Goal: Task Accomplishment & Management: Complete application form

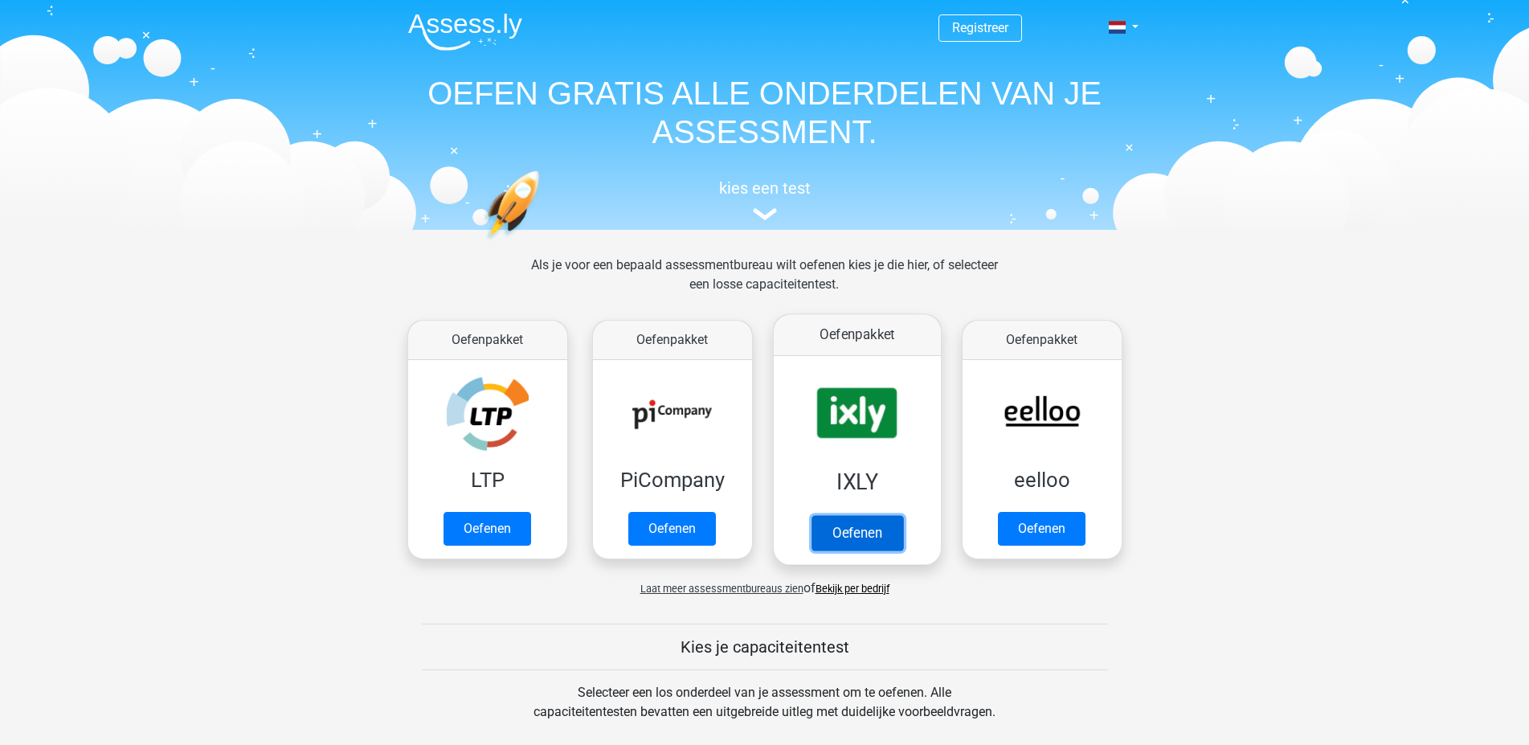
click at [846, 534] on link "Oefenen" at bounding box center [857, 532] width 92 height 35
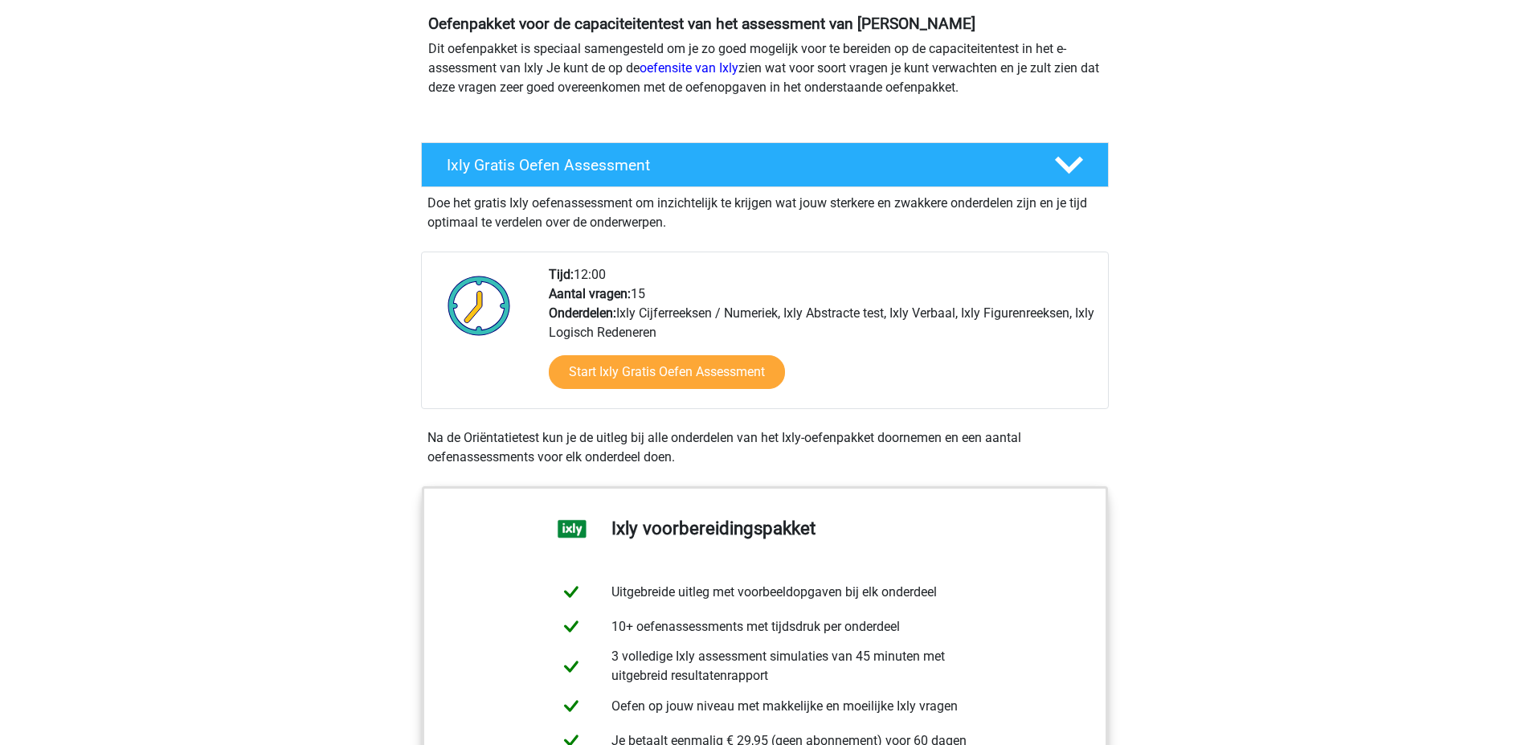
scroll to position [191, 0]
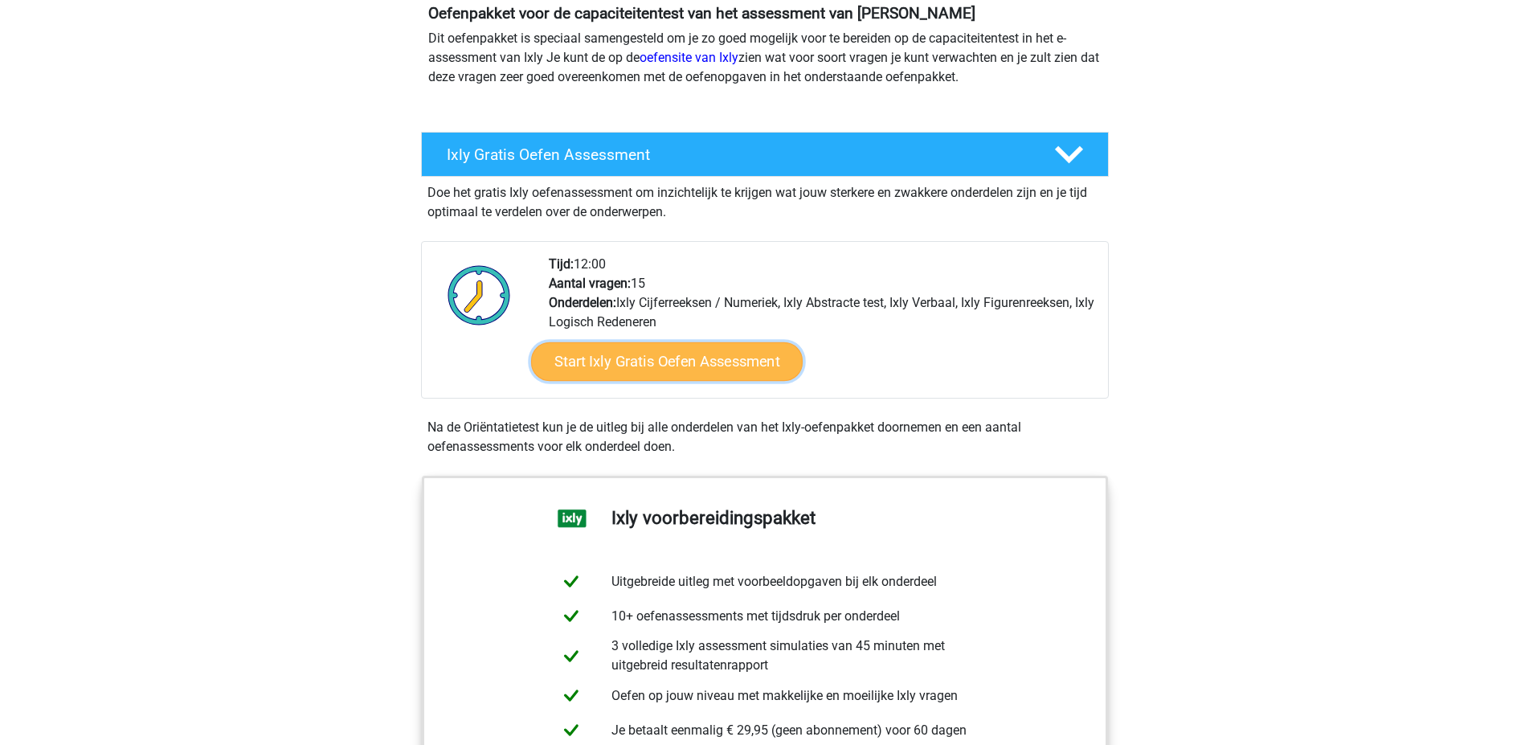
click at [714, 377] on link "Start Ixly Gratis Oefen Assessment" at bounding box center [666, 361] width 272 height 39
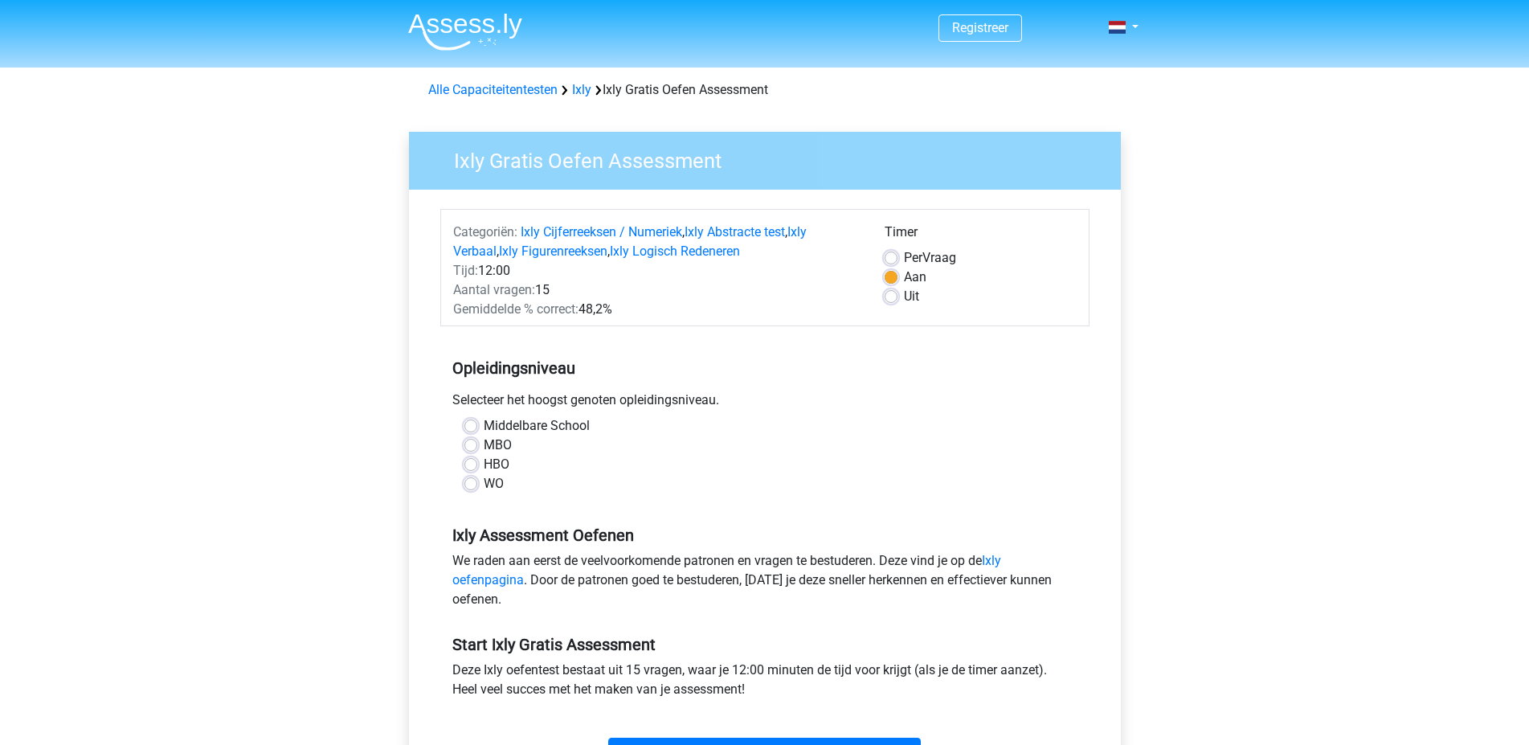
click at [484, 443] on label "MBO" at bounding box center [498, 445] width 28 height 19
click at [469, 443] on input "MBO" at bounding box center [471, 444] width 13 height 16
radio input "true"
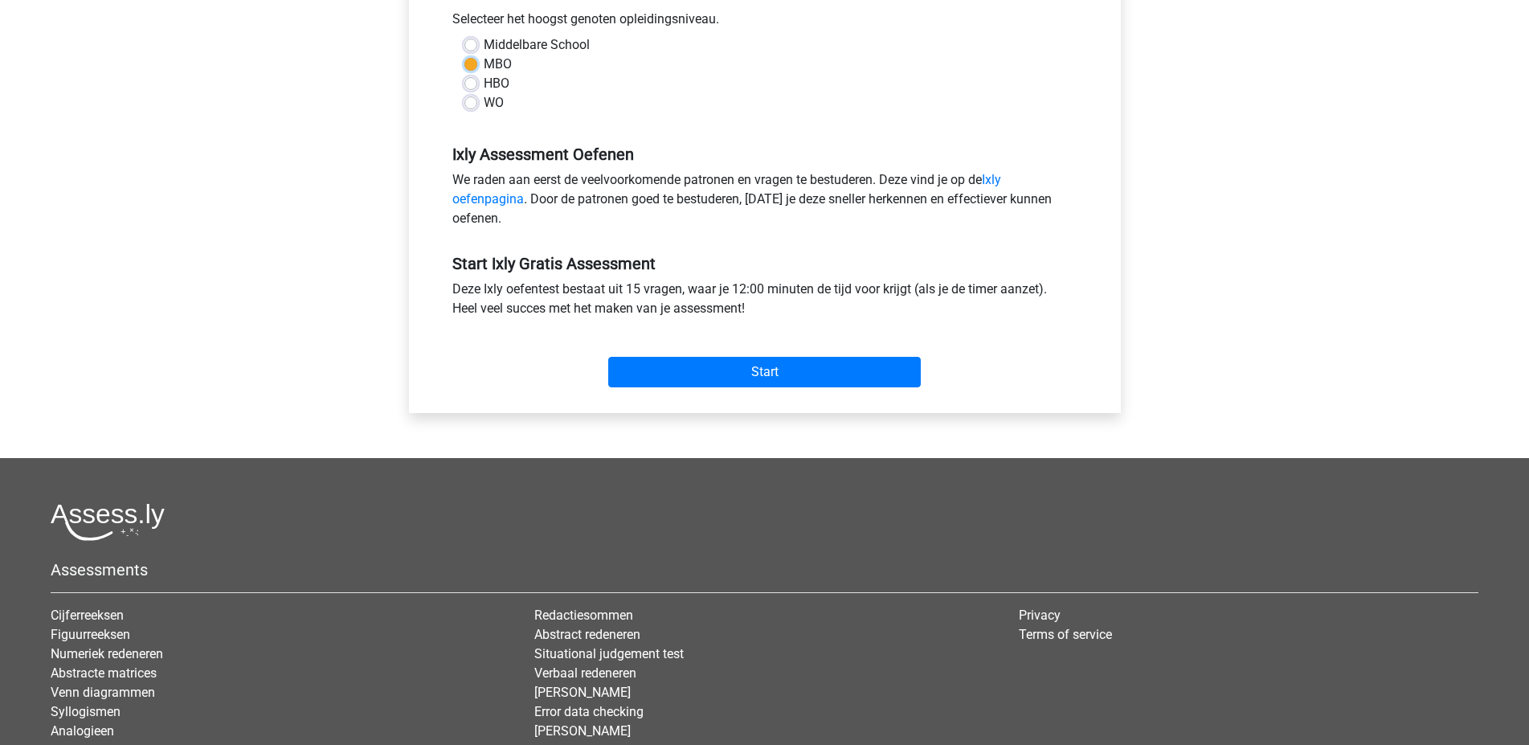
scroll to position [383, 0]
click at [765, 370] on input "Start" at bounding box center [764, 370] width 313 height 31
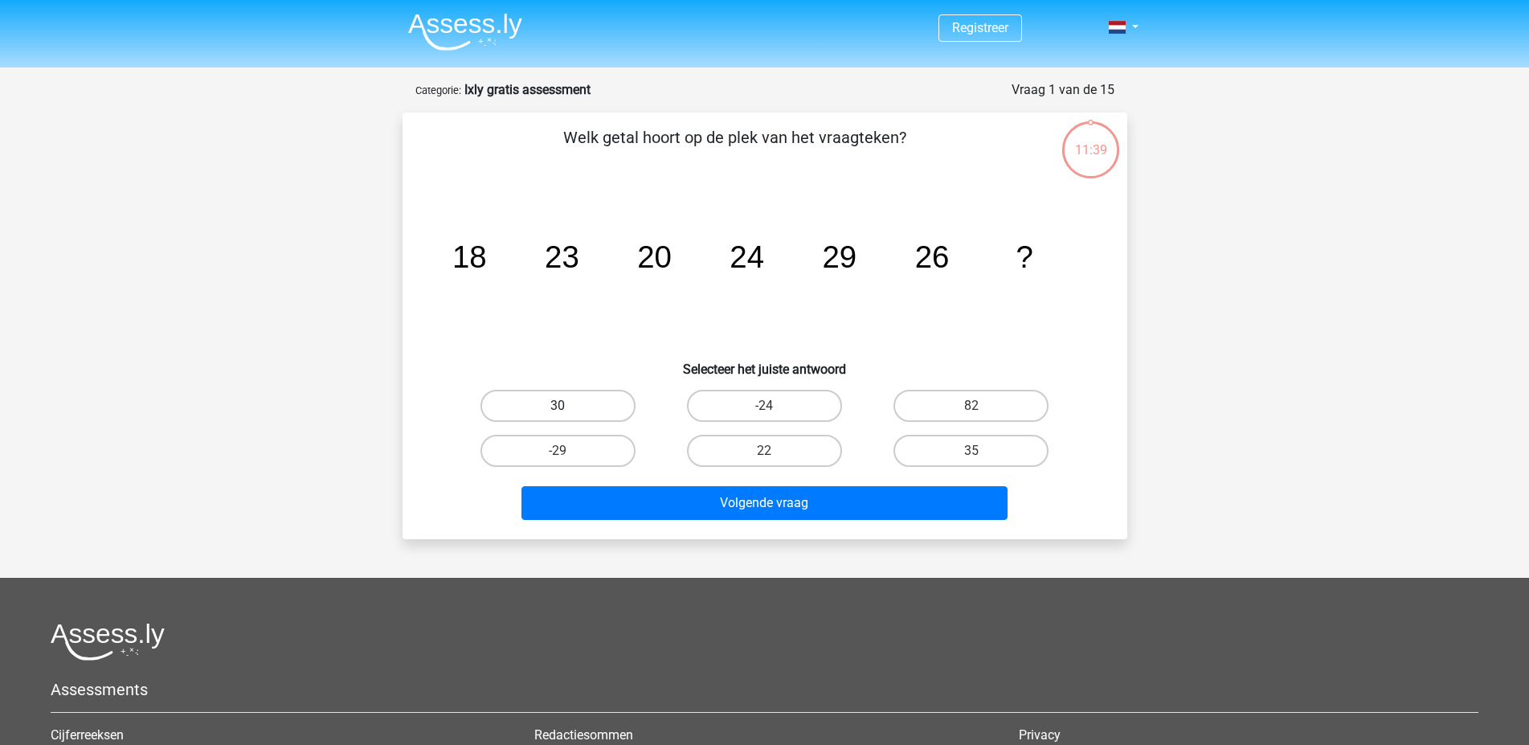
click at [595, 405] on label "30" at bounding box center [558, 406] width 155 height 32
click at [568, 406] on input "30" at bounding box center [563, 411] width 10 height 10
radio input "true"
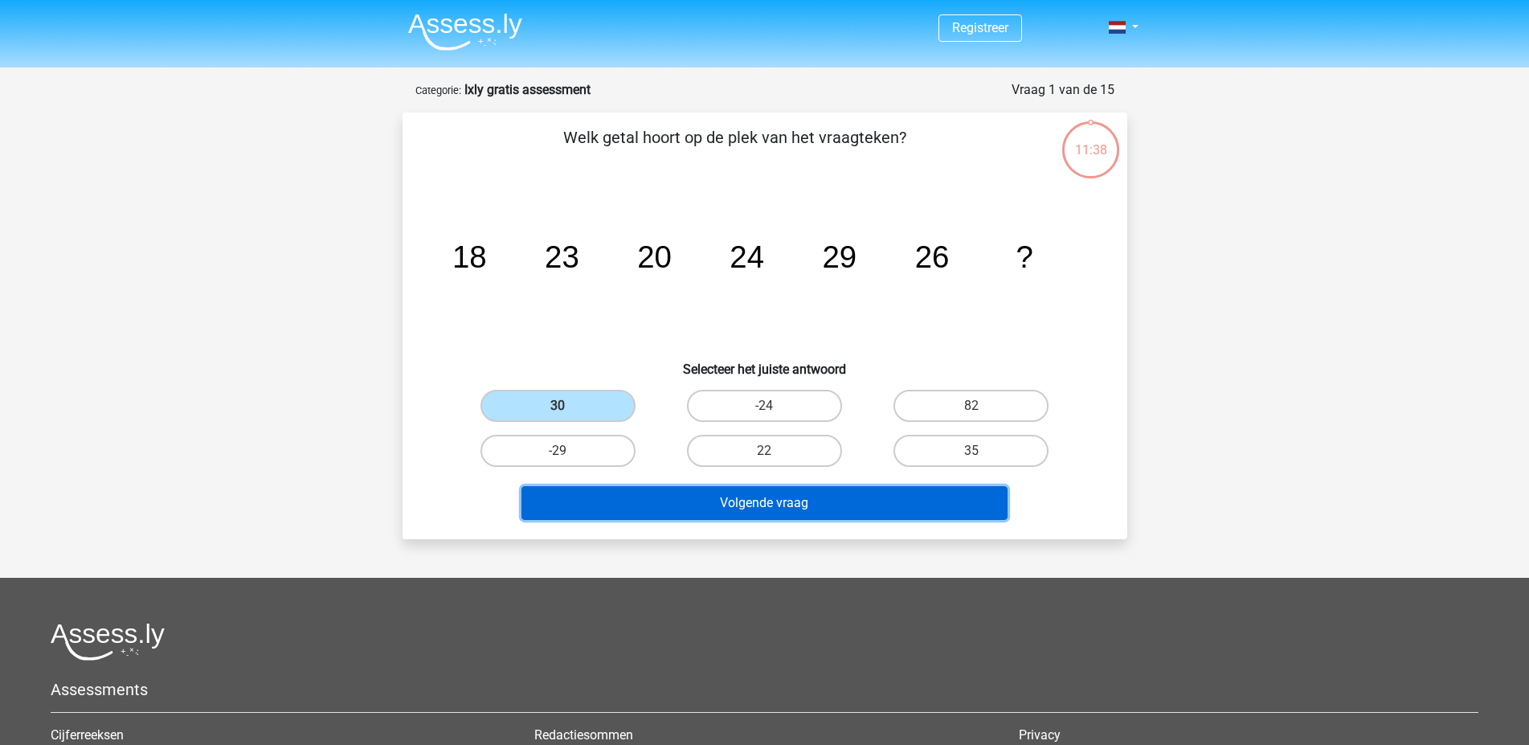
click at [793, 500] on button "Volgende vraag" at bounding box center [765, 503] width 486 height 34
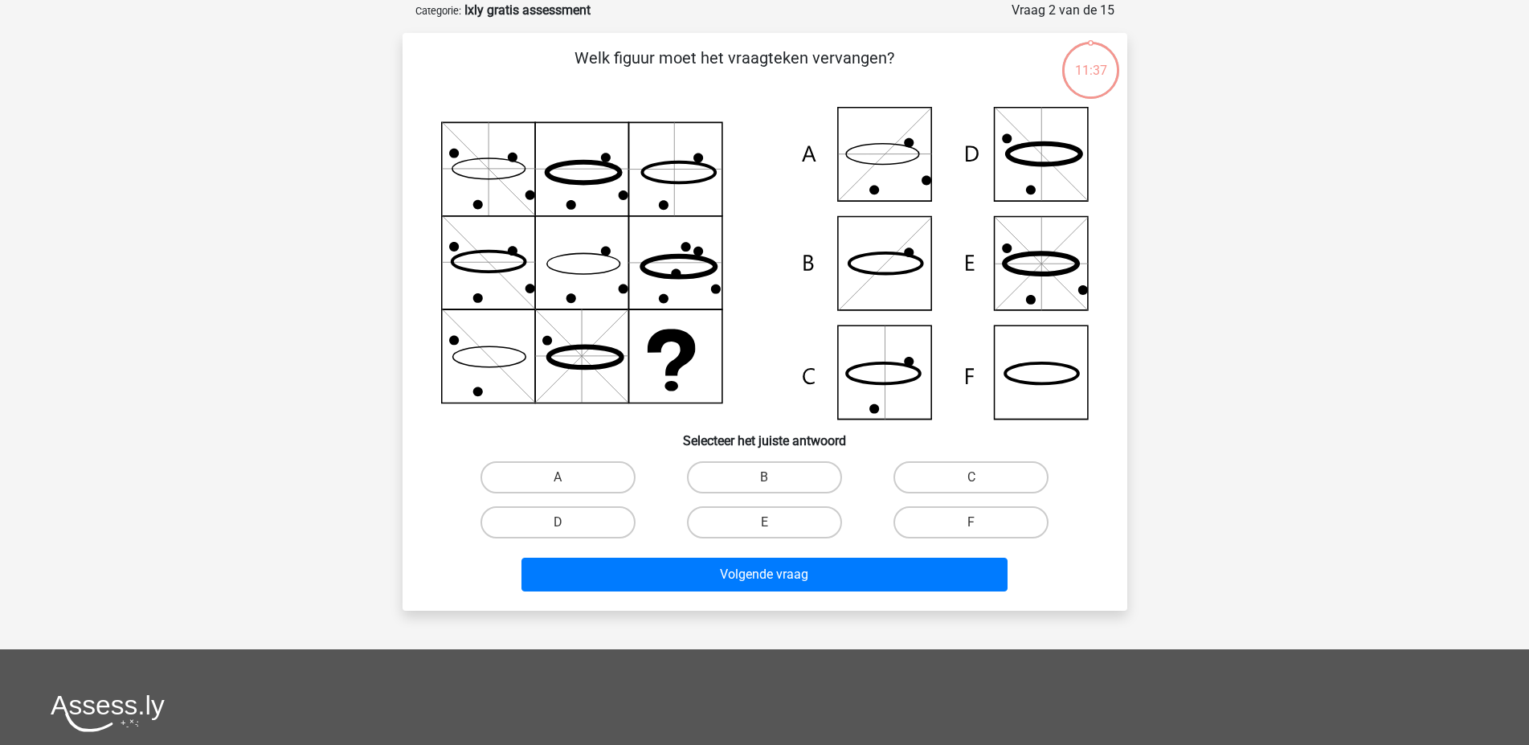
scroll to position [80, 0]
click at [968, 523] on label "F" at bounding box center [971, 522] width 155 height 32
click at [972, 523] on input "F" at bounding box center [977, 527] width 10 height 10
radio input "true"
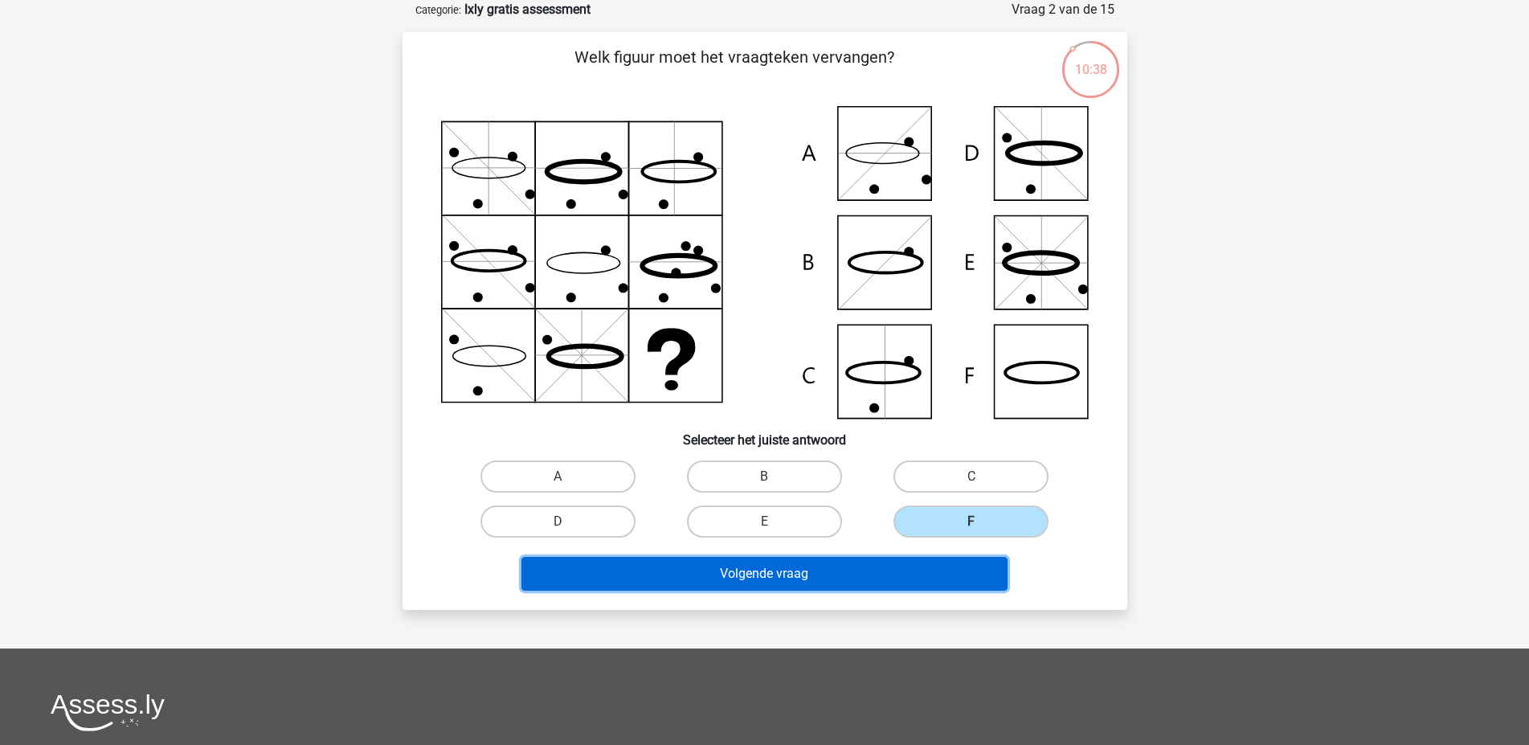
click at [825, 569] on button "Volgende vraag" at bounding box center [765, 574] width 486 height 34
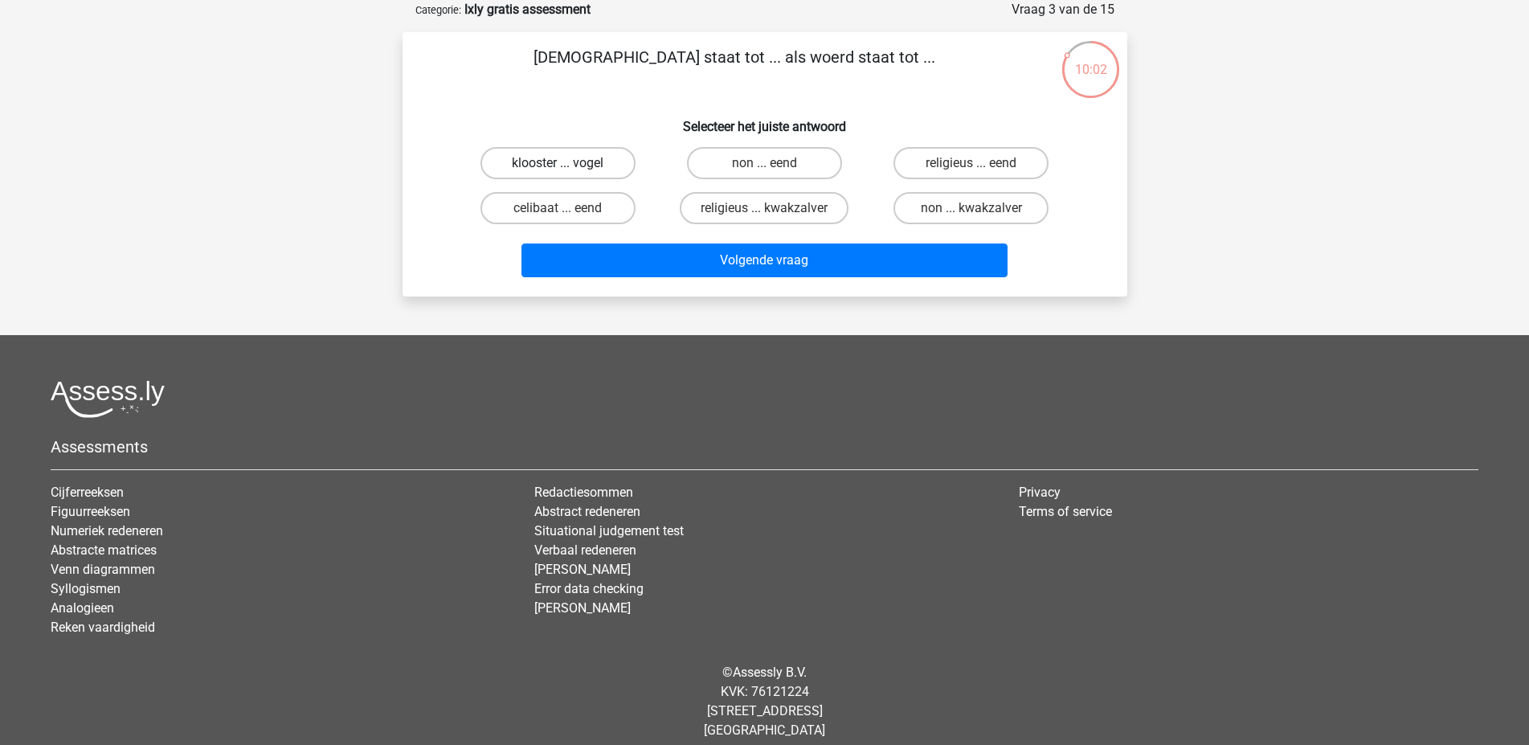
click at [593, 149] on label "klooster ... vogel" at bounding box center [558, 163] width 155 height 32
click at [568, 163] on input "klooster ... vogel" at bounding box center [563, 168] width 10 height 10
radio input "true"
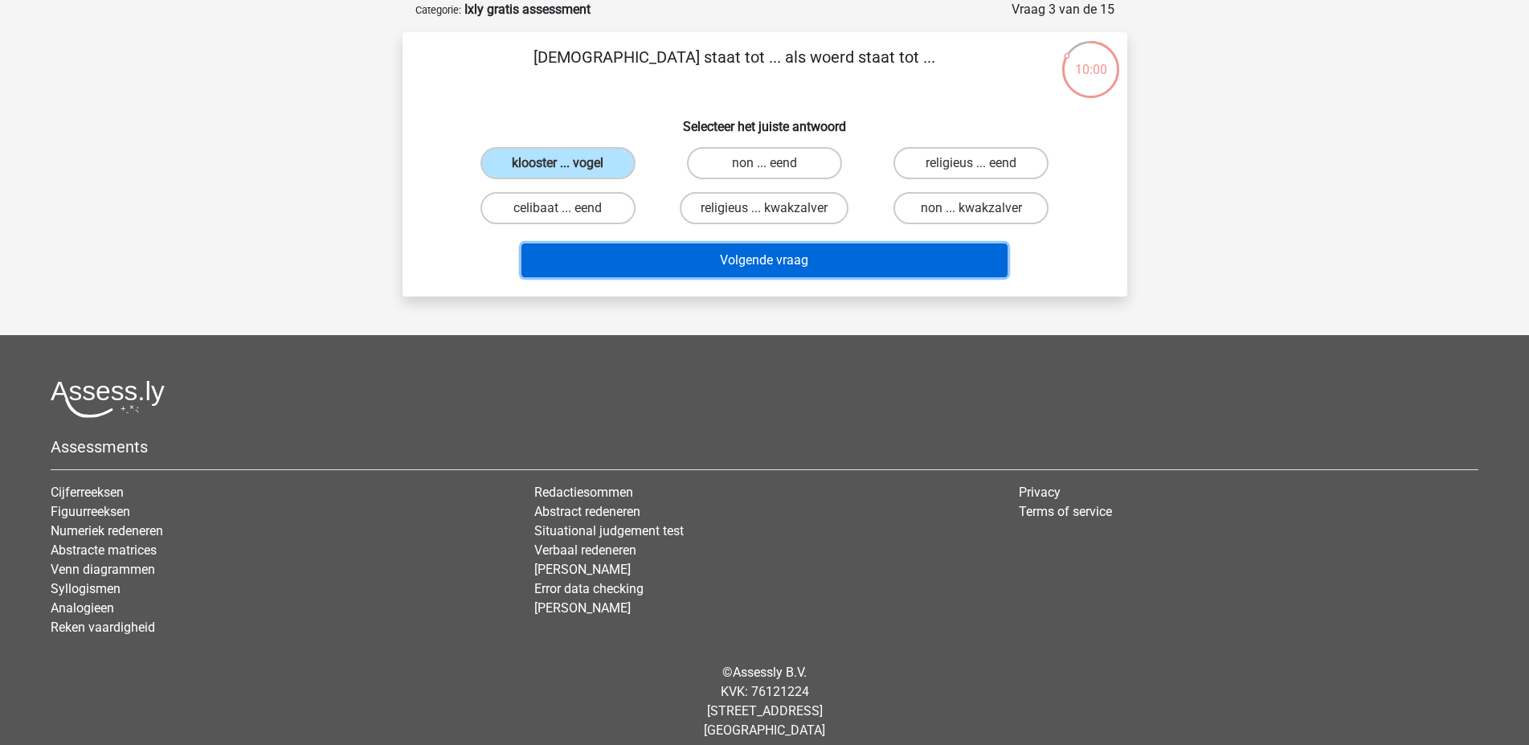
click at [731, 260] on button "Volgende vraag" at bounding box center [765, 261] width 486 height 34
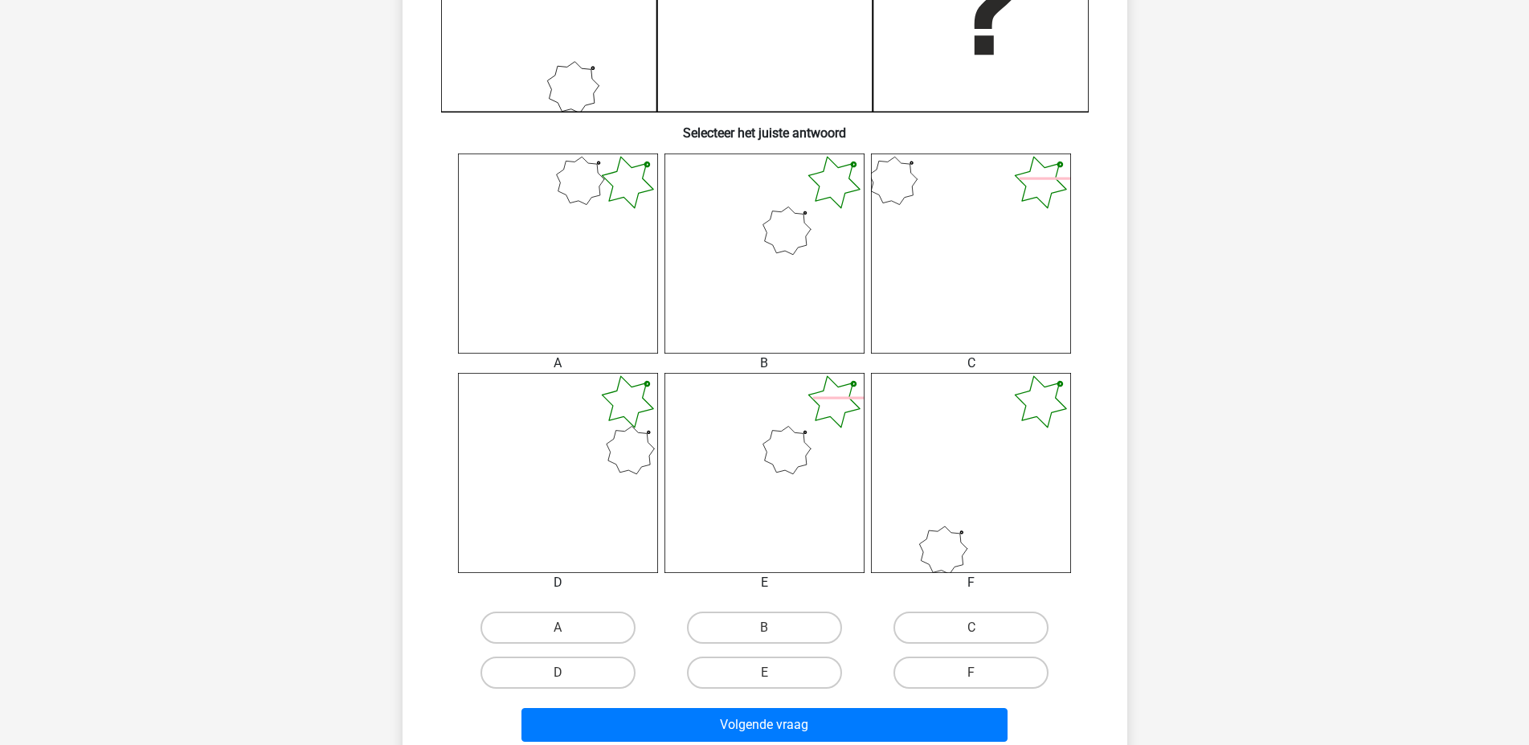
scroll to position [574, 0]
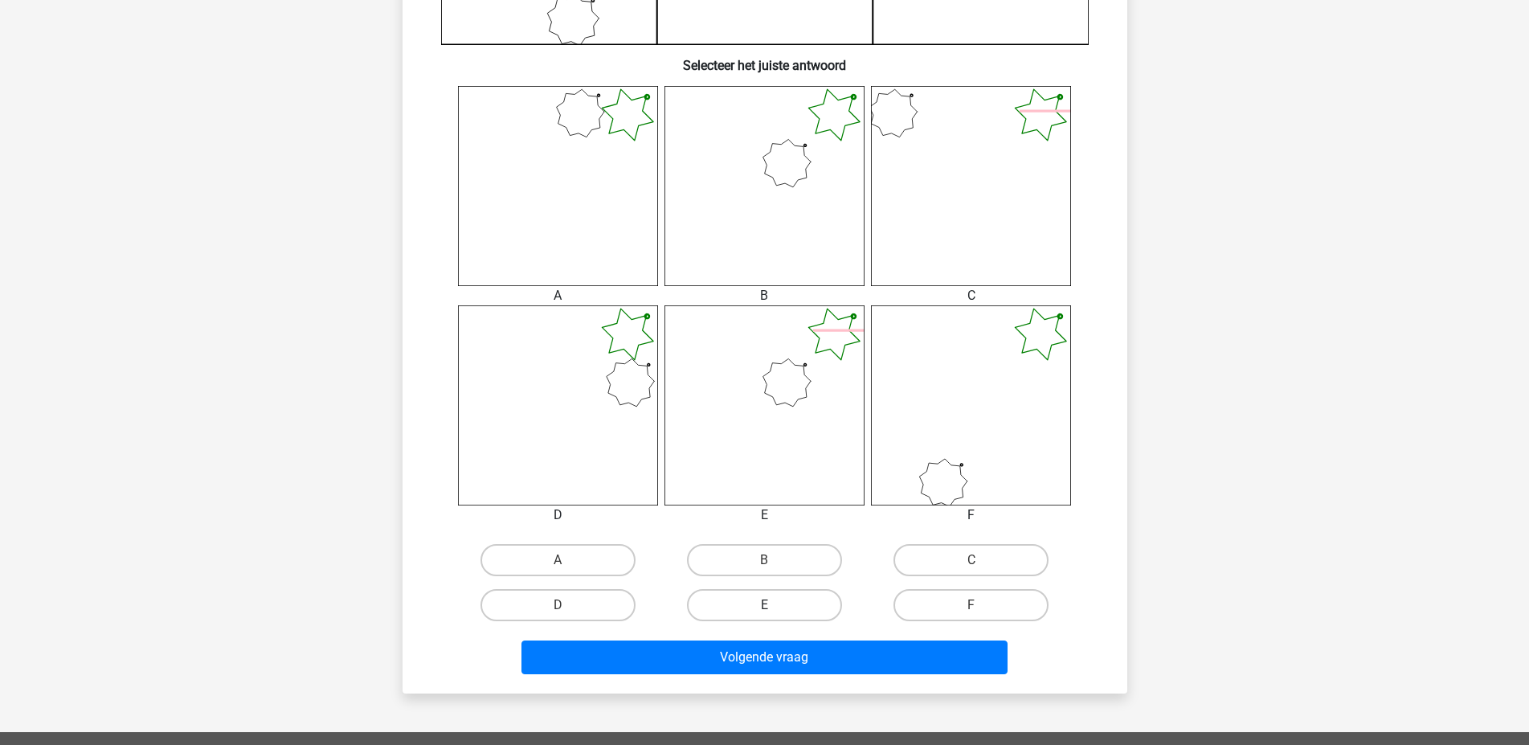
click at [762, 604] on label "E" at bounding box center [764, 605] width 155 height 32
click at [764, 605] on input "E" at bounding box center [769, 610] width 10 height 10
radio input "true"
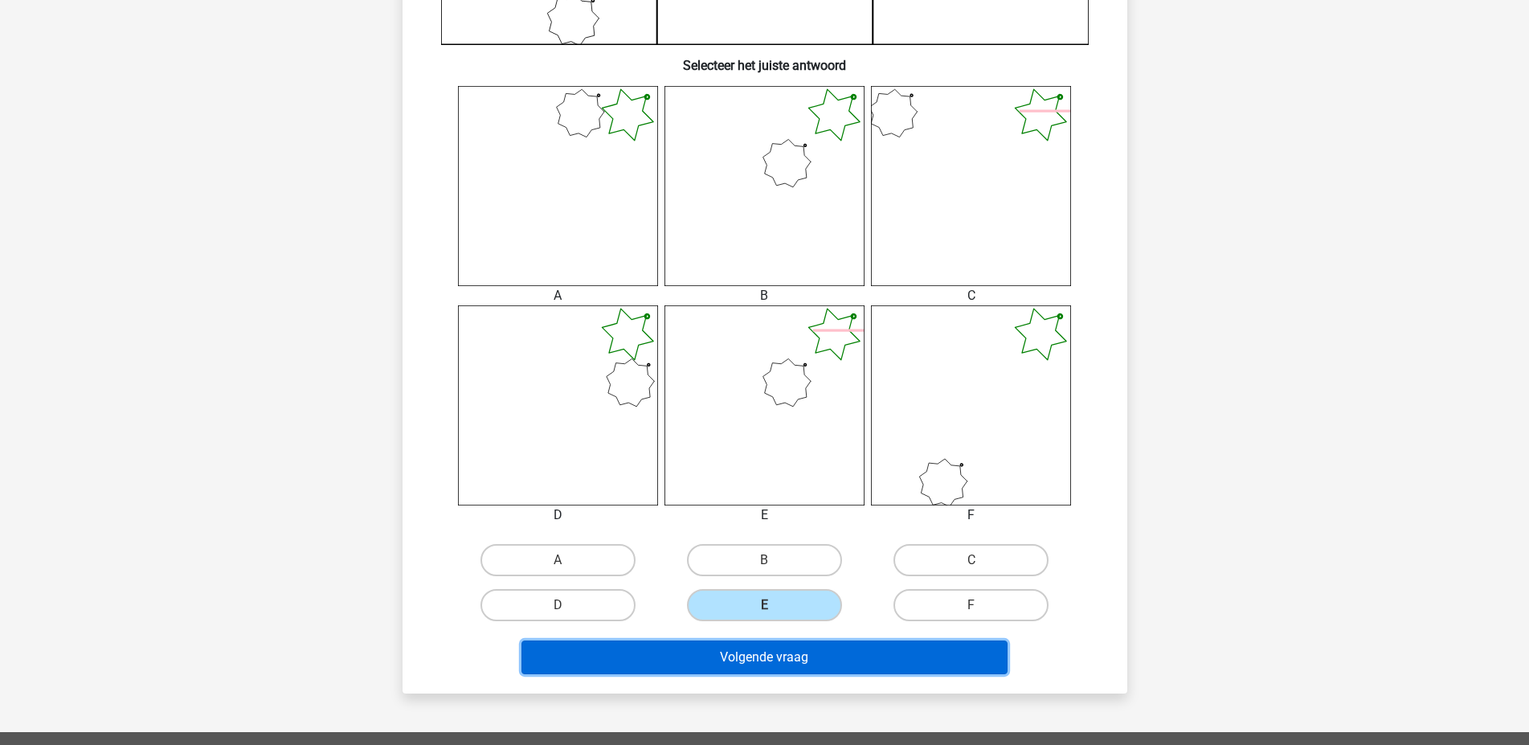
click at [763, 664] on button "Volgende vraag" at bounding box center [765, 658] width 486 height 34
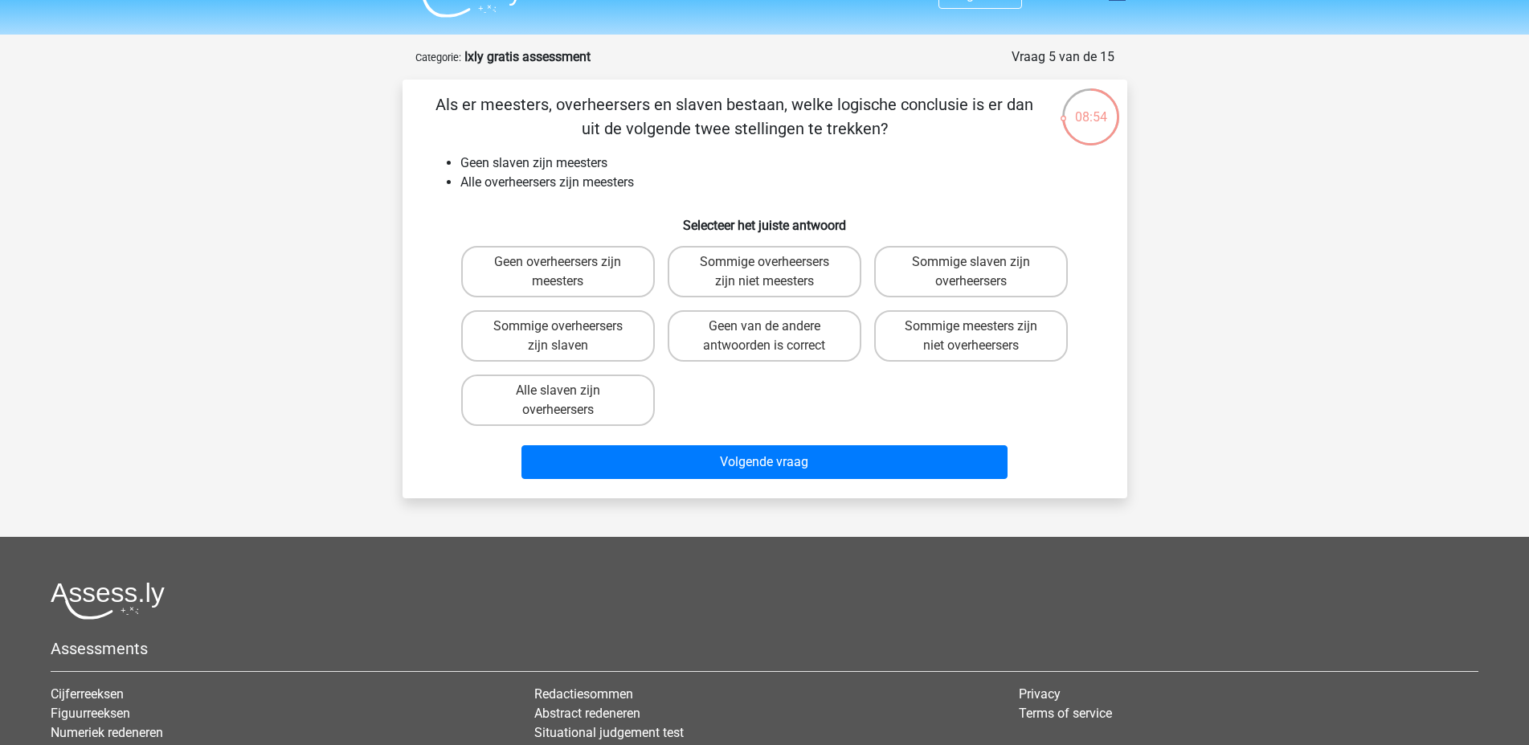
scroll to position [0, 0]
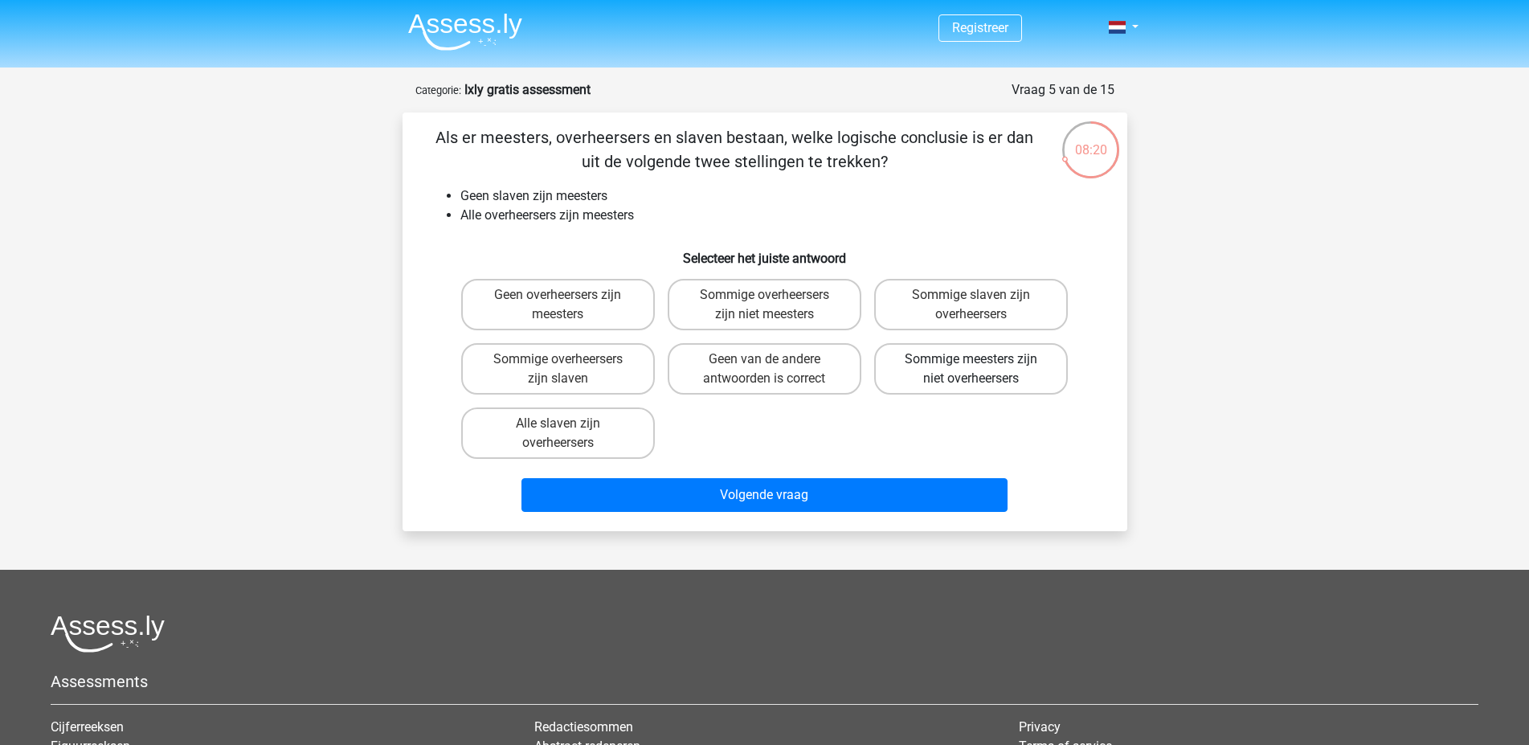
click at [957, 368] on label "Sommige meesters zijn niet overheersers" at bounding box center [971, 368] width 194 height 51
click at [972, 368] on input "Sommige meesters zijn niet overheersers" at bounding box center [977, 364] width 10 height 10
radio input "true"
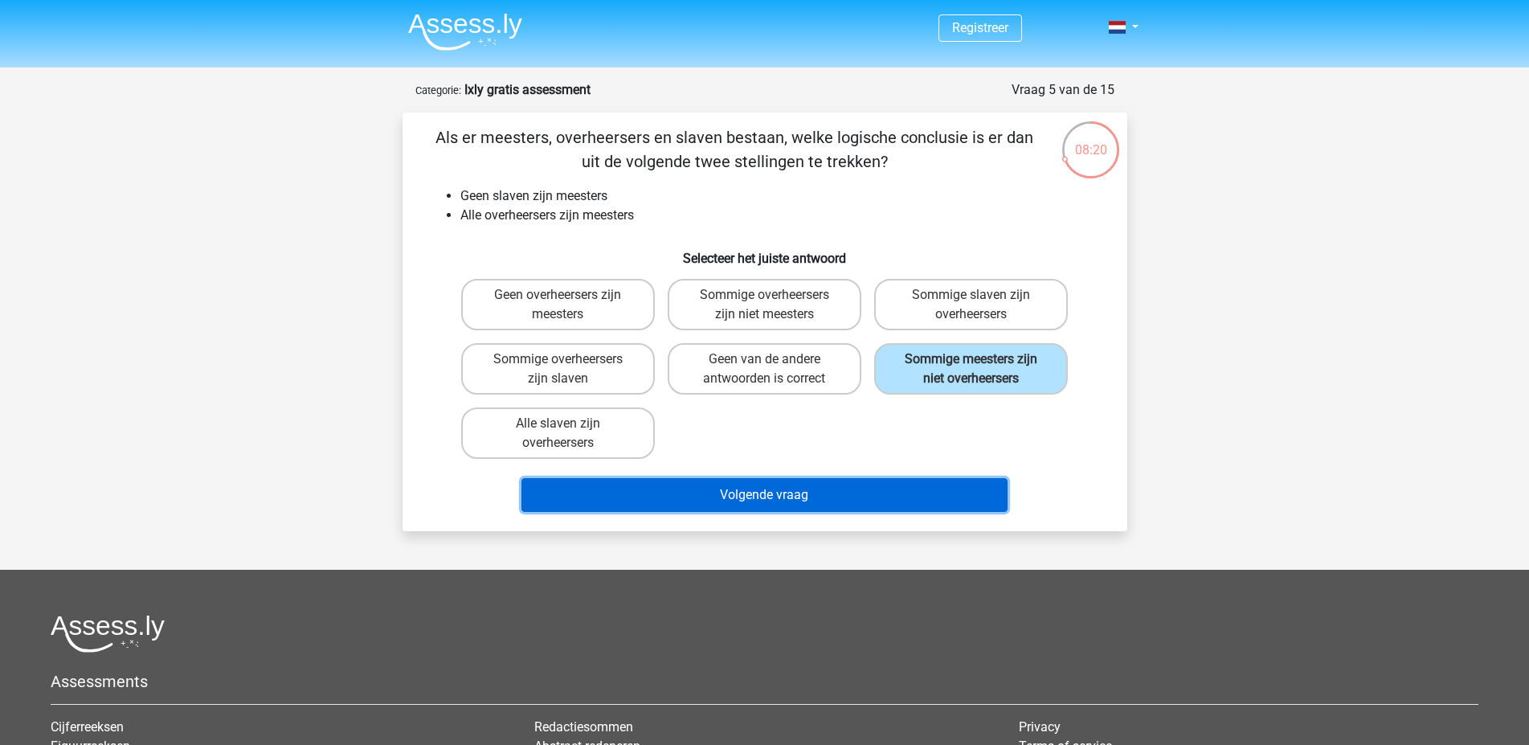
click at [797, 494] on button "Volgende vraag" at bounding box center [765, 495] width 486 height 34
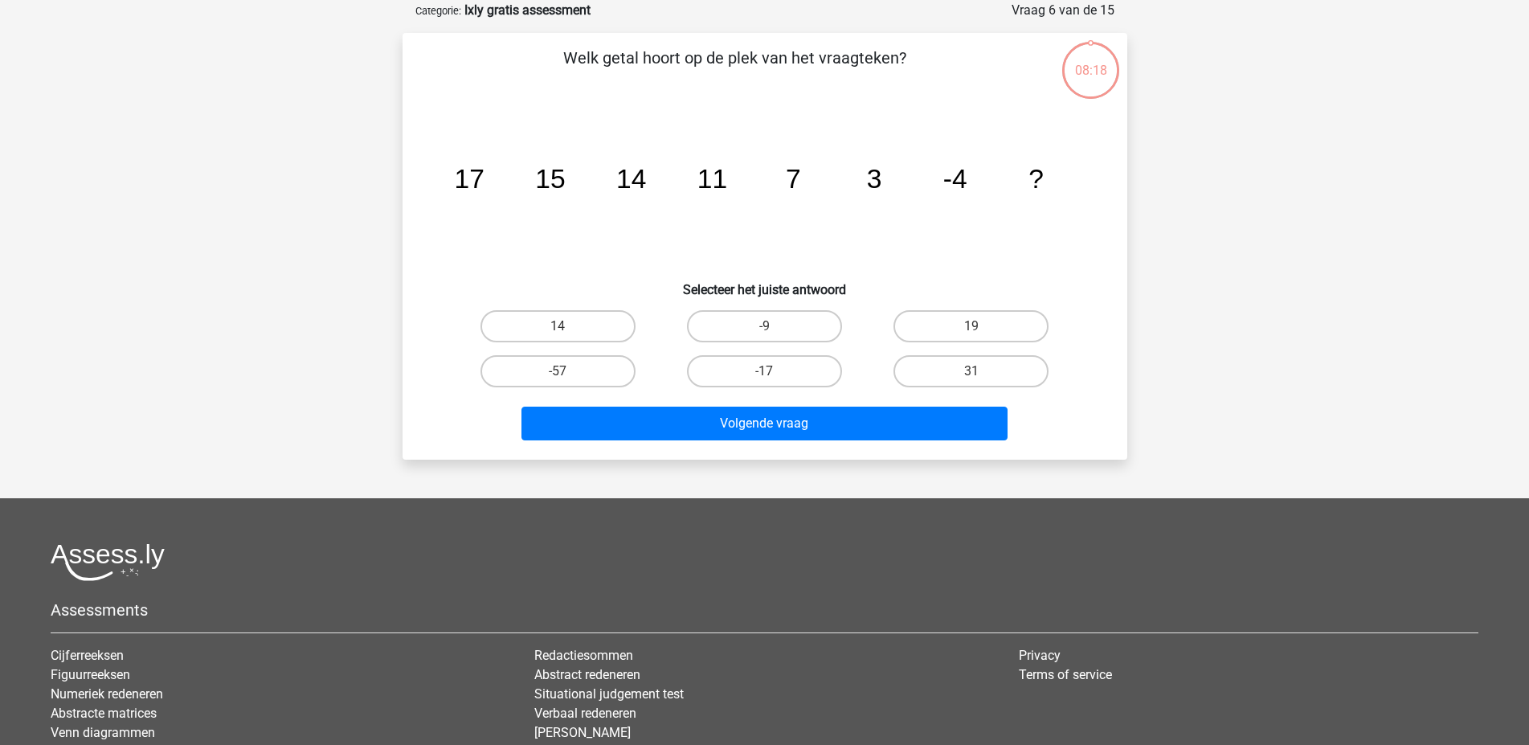
scroll to position [80, 0]
click at [778, 331] on label "-9" at bounding box center [764, 325] width 155 height 32
click at [775, 331] on input "-9" at bounding box center [769, 330] width 10 height 10
radio input "true"
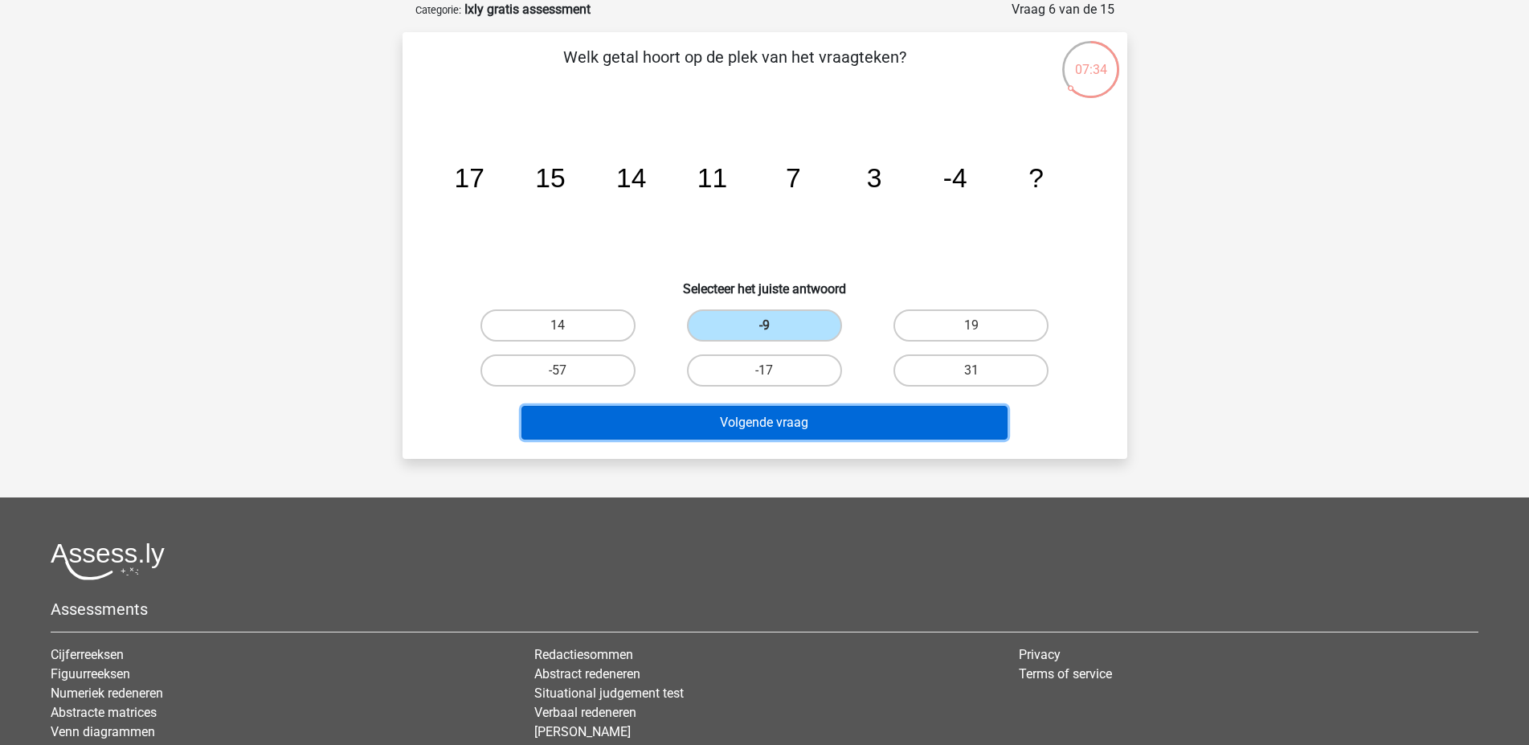
click at [828, 432] on button "Volgende vraag" at bounding box center [765, 423] width 486 height 34
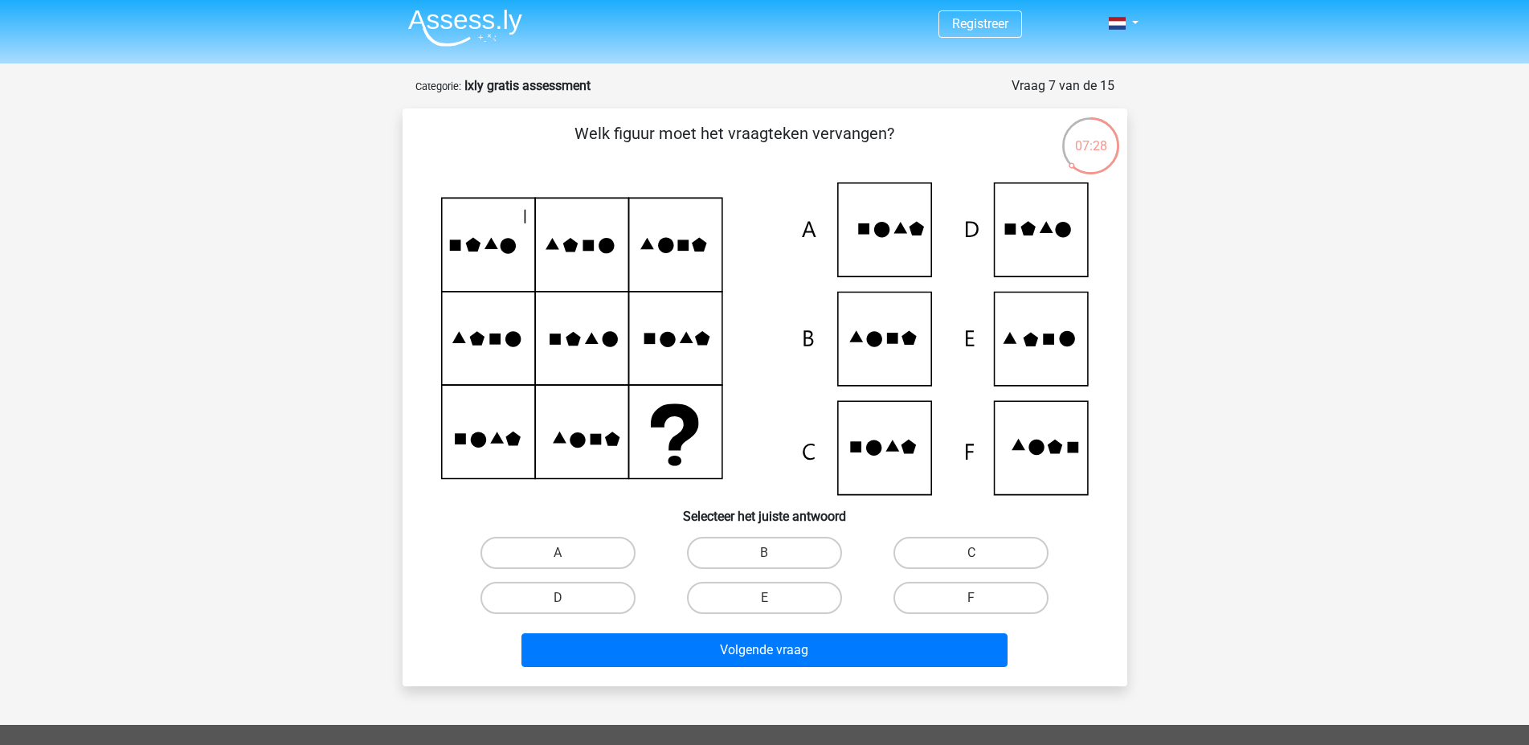
scroll to position [0, 0]
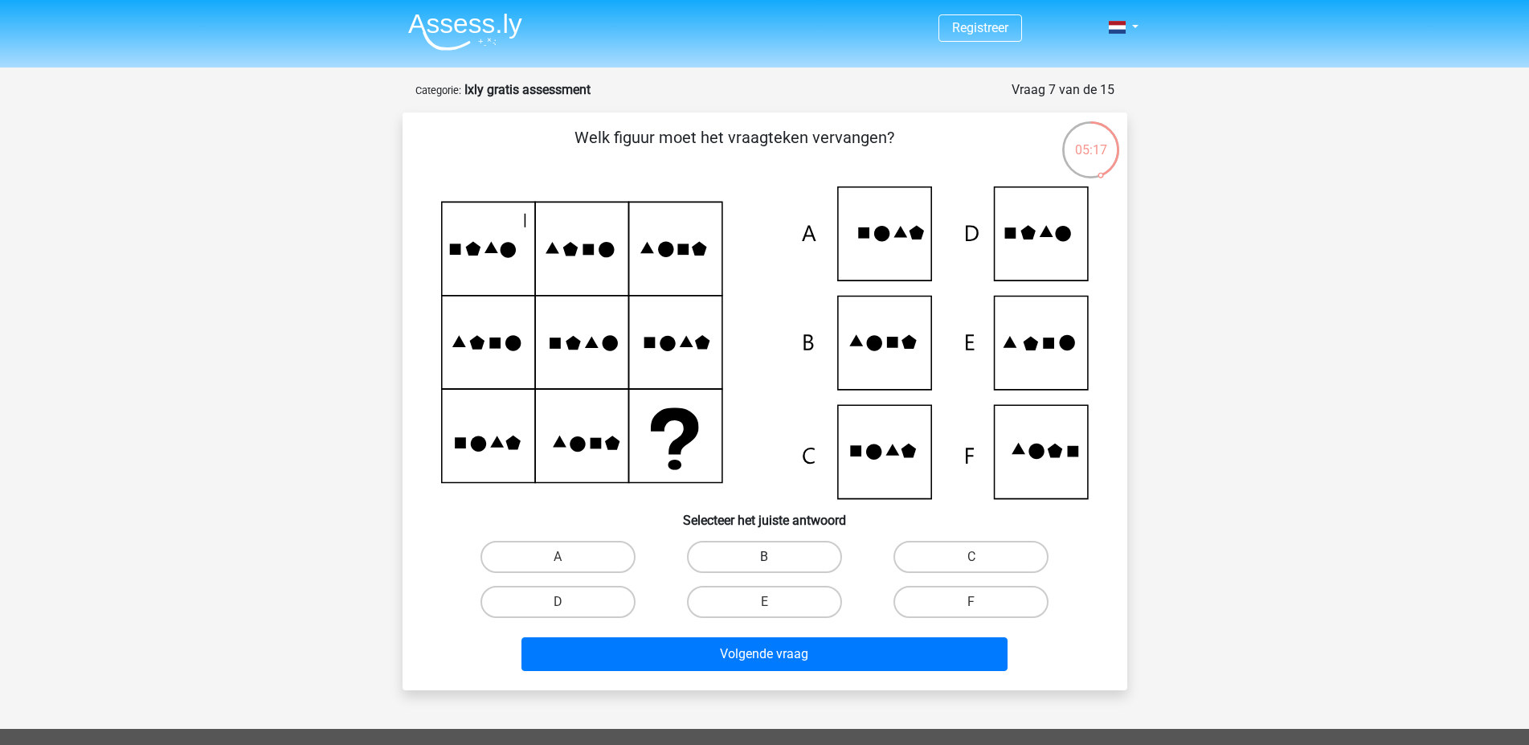
click at [763, 554] on label "B" at bounding box center [764, 557] width 155 height 32
click at [764, 557] on input "B" at bounding box center [769, 562] width 10 height 10
radio input "true"
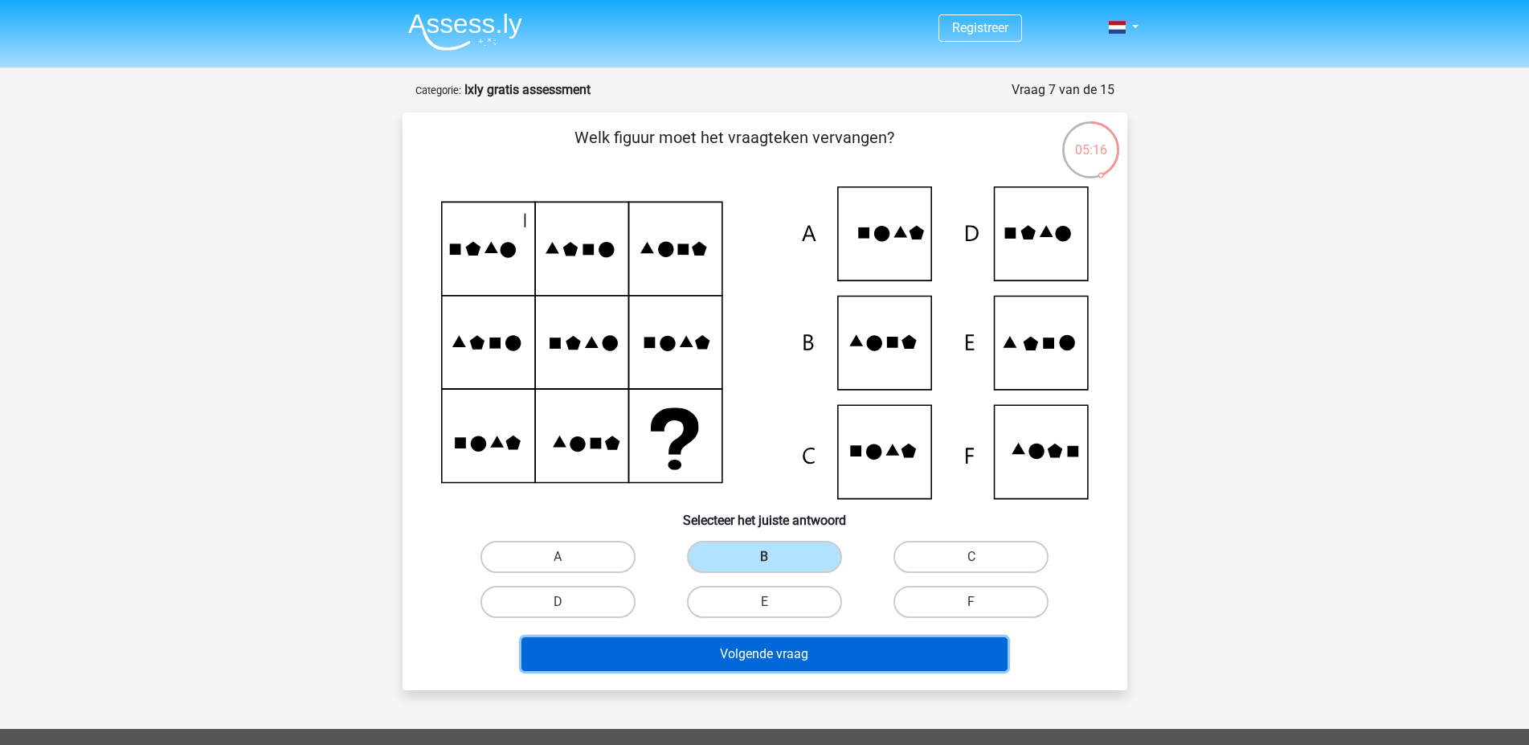
click at [781, 661] on button "Volgende vraag" at bounding box center [765, 654] width 486 height 34
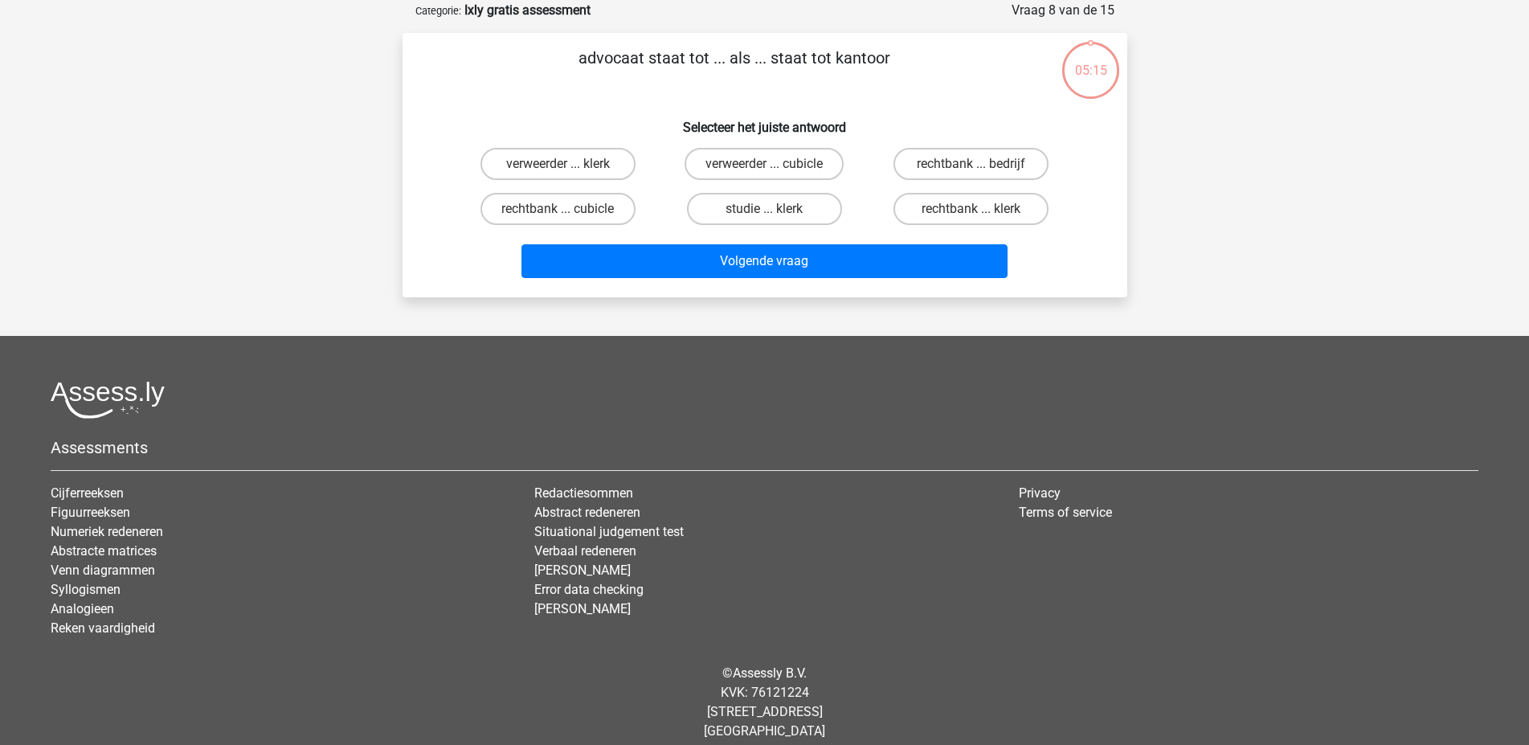
scroll to position [80, 0]
click at [914, 207] on label "rechtbank ... klerk" at bounding box center [971, 208] width 155 height 32
click at [972, 208] on input "rechtbank ... klerk" at bounding box center [977, 213] width 10 height 10
radio input "true"
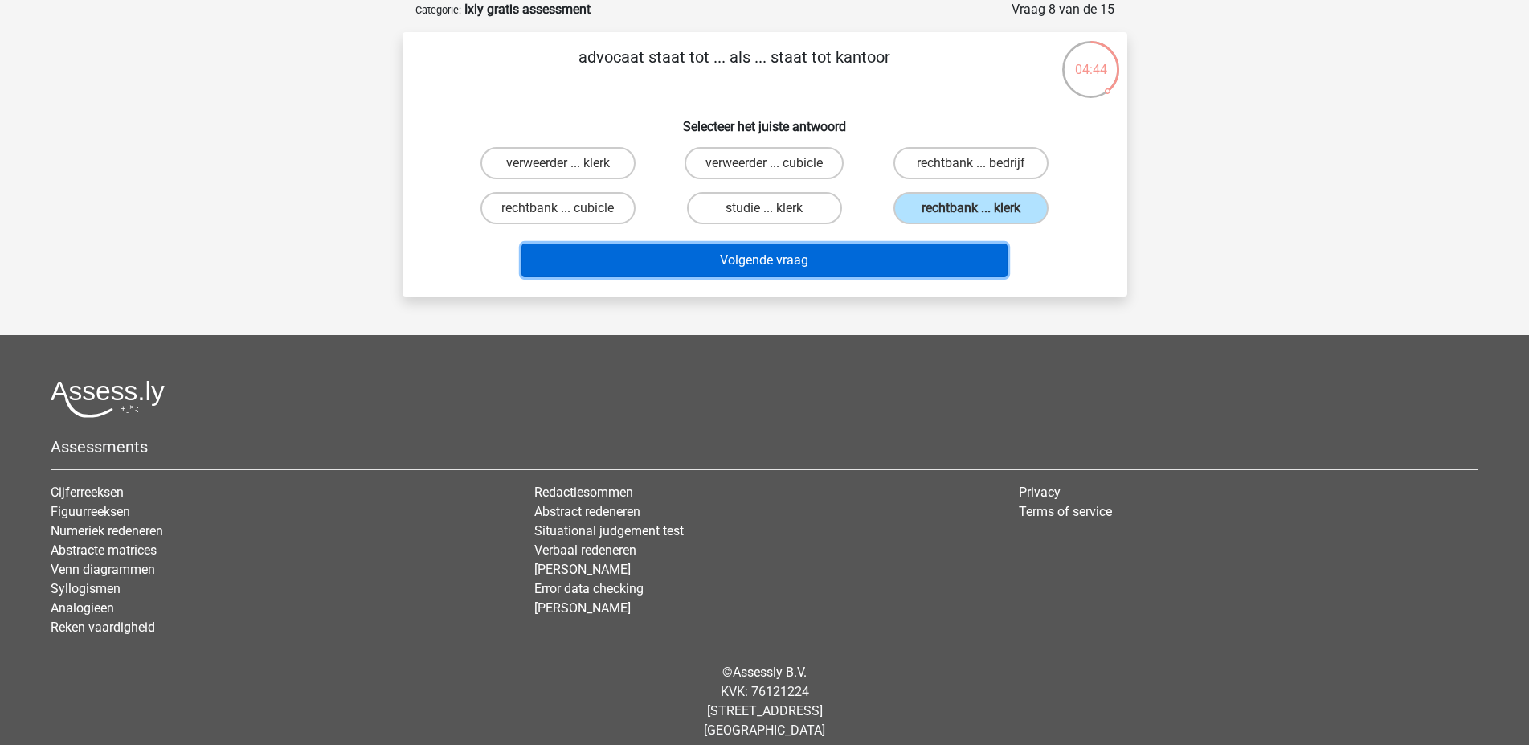
click at [804, 261] on button "Volgende vraag" at bounding box center [765, 261] width 486 height 34
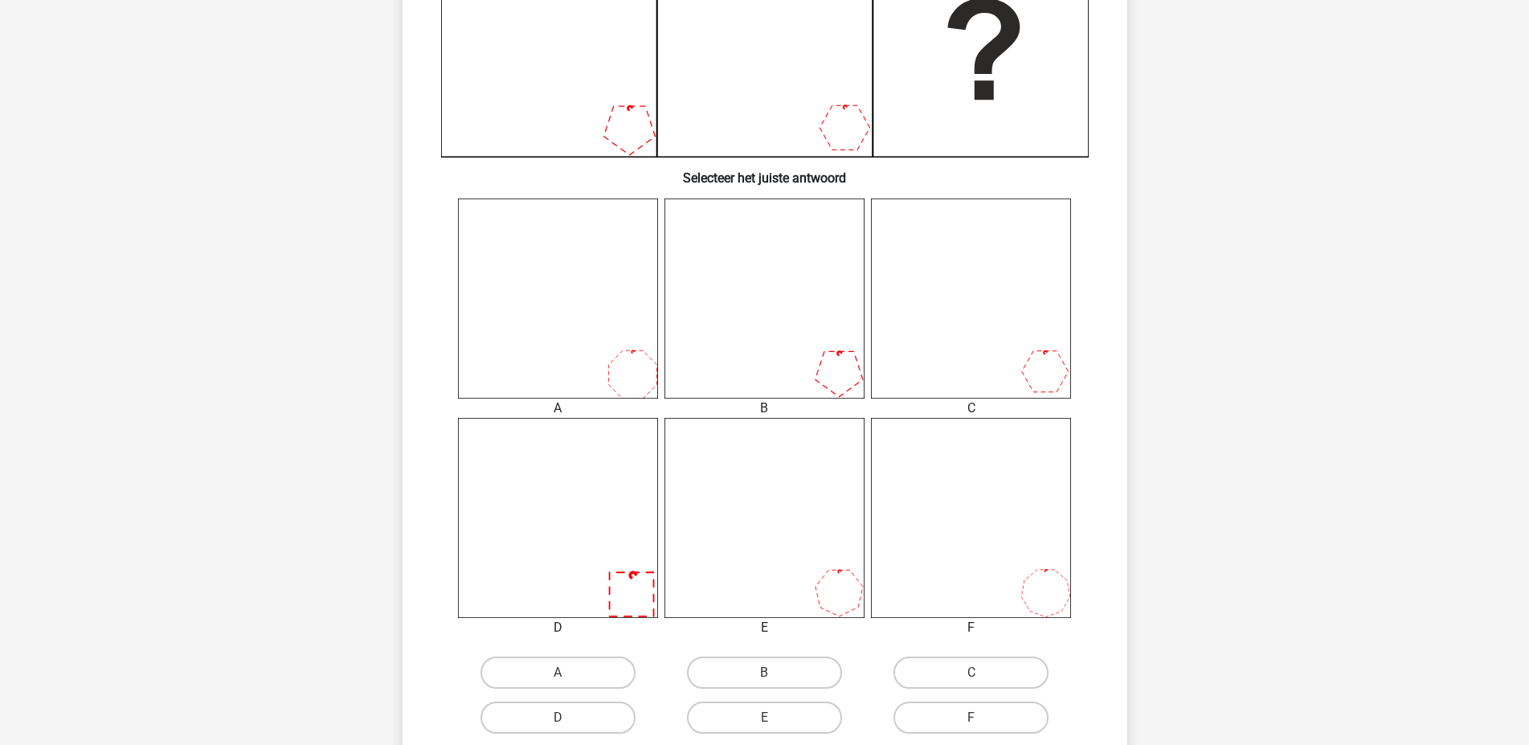
scroll to position [463, 0]
click at [602, 671] on label "A" at bounding box center [558, 671] width 155 height 32
click at [568, 671] on input "A" at bounding box center [563, 676] width 10 height 10
radio input "true"
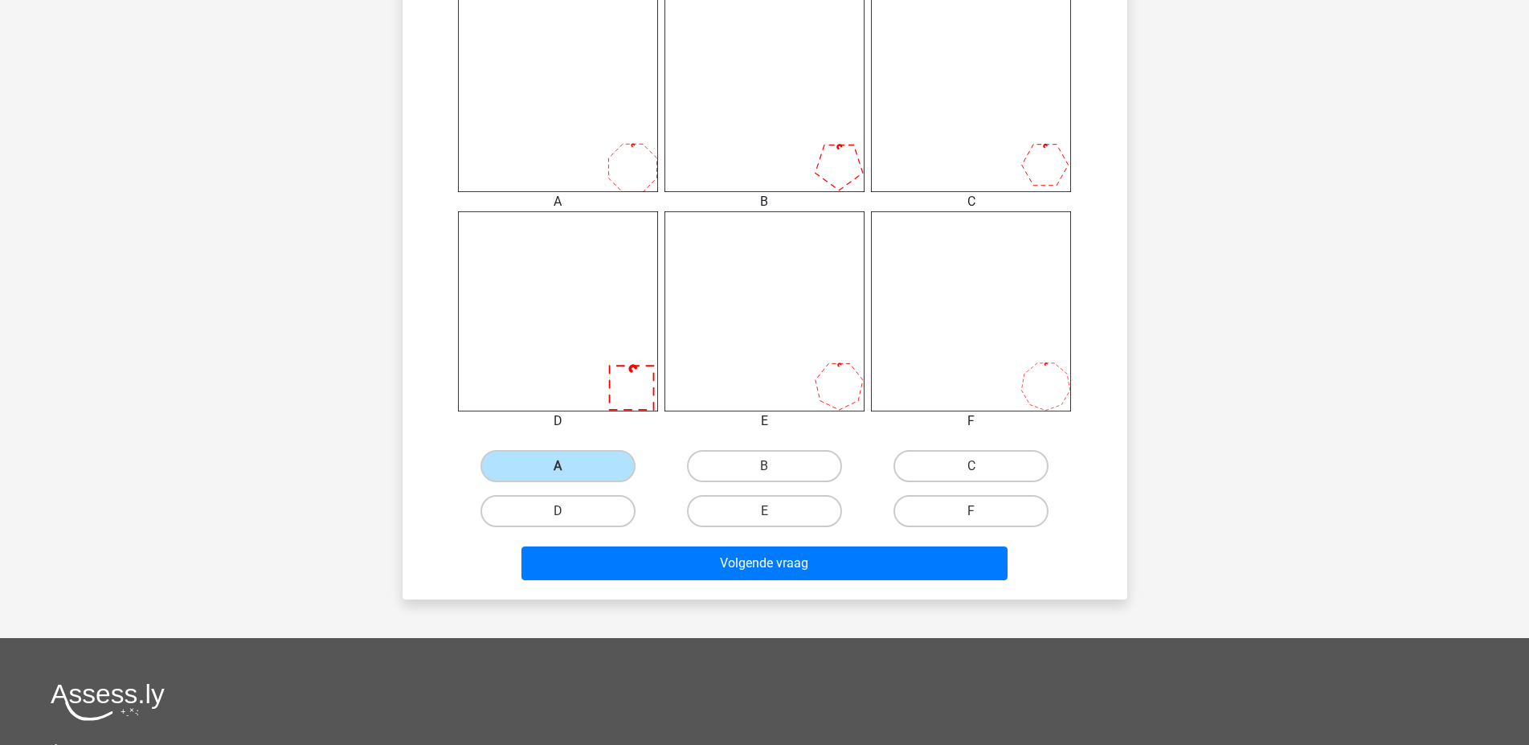
scroll to position [765, 0]
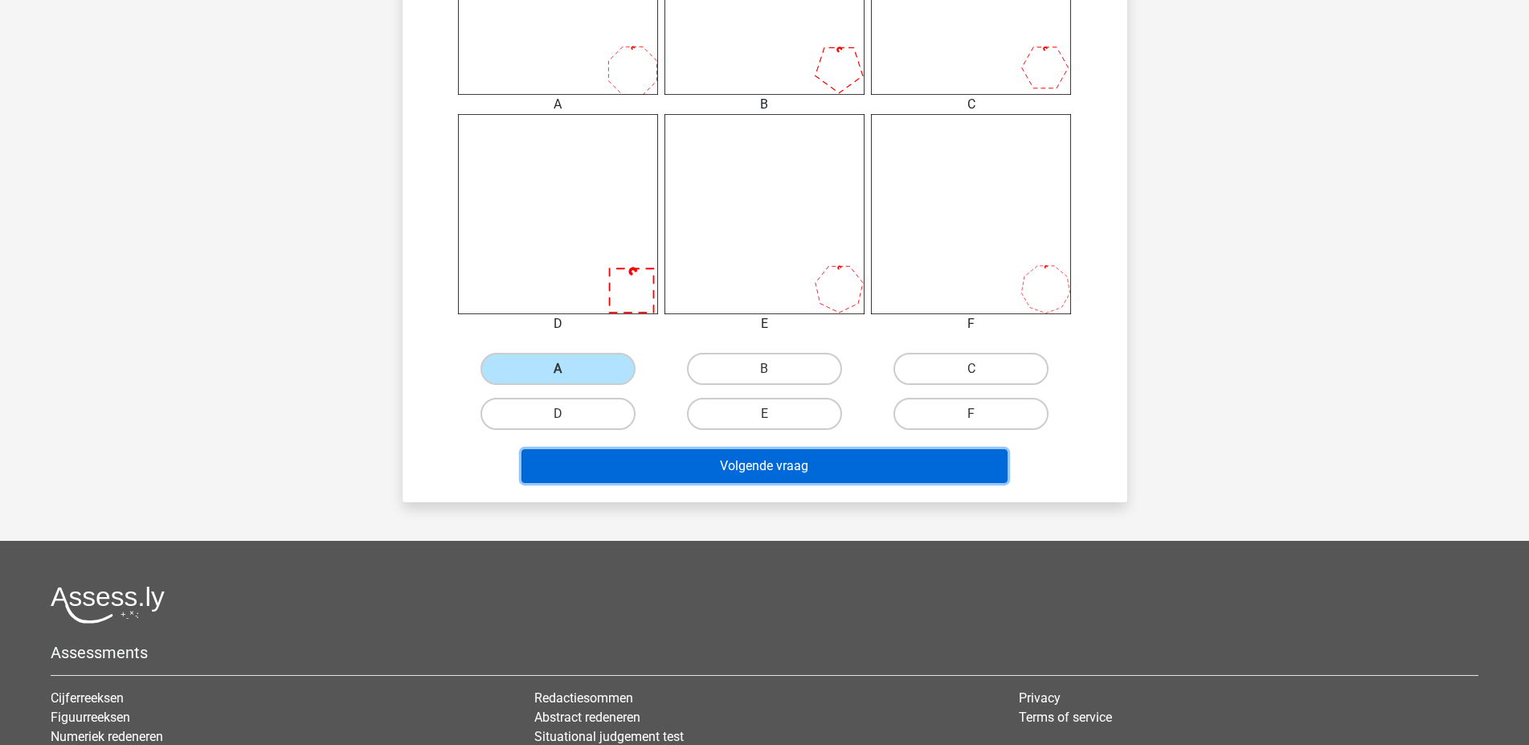
click at [792, 469] on button "Volgende vraag" at bounding box center [765, 466] width 486 height 34
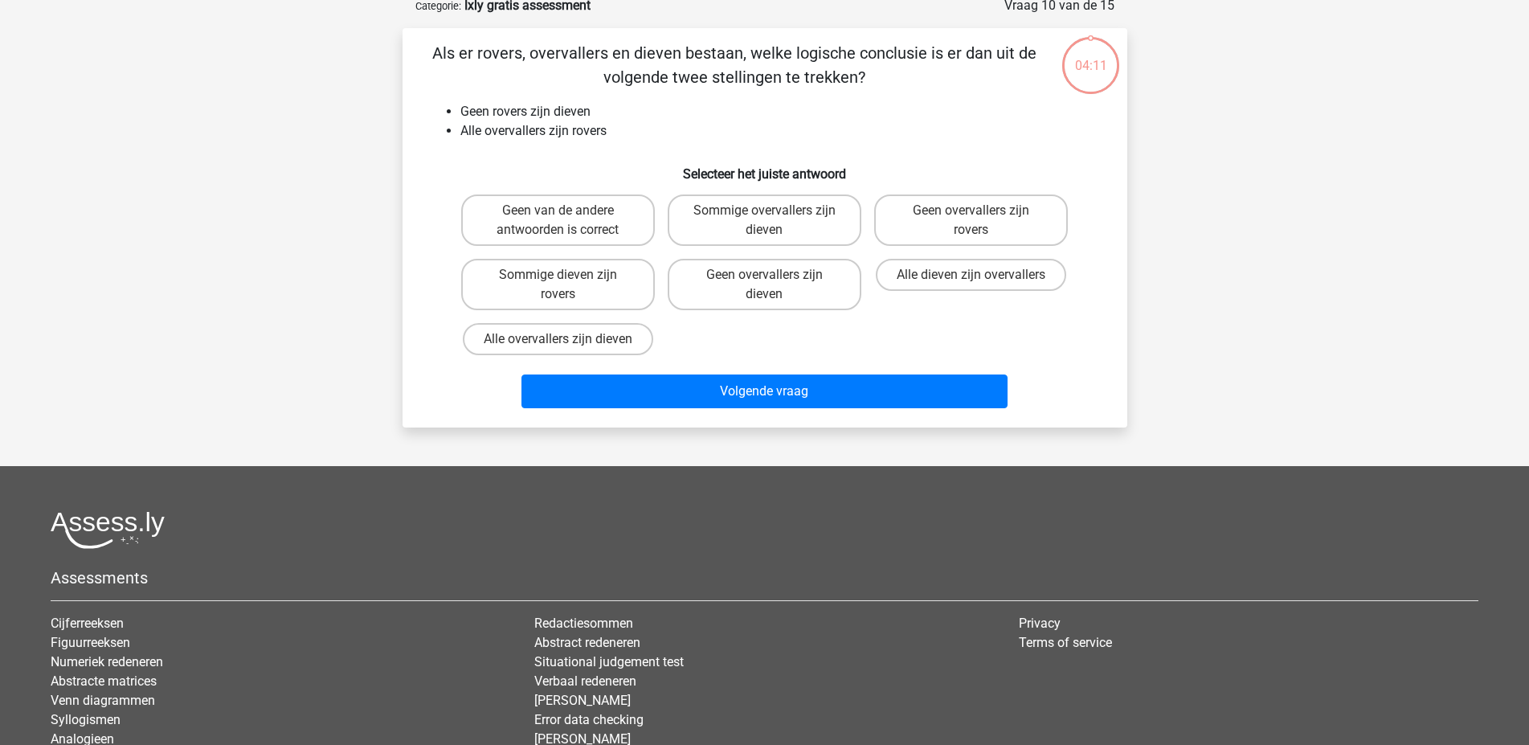
scroll to position [80, 0]
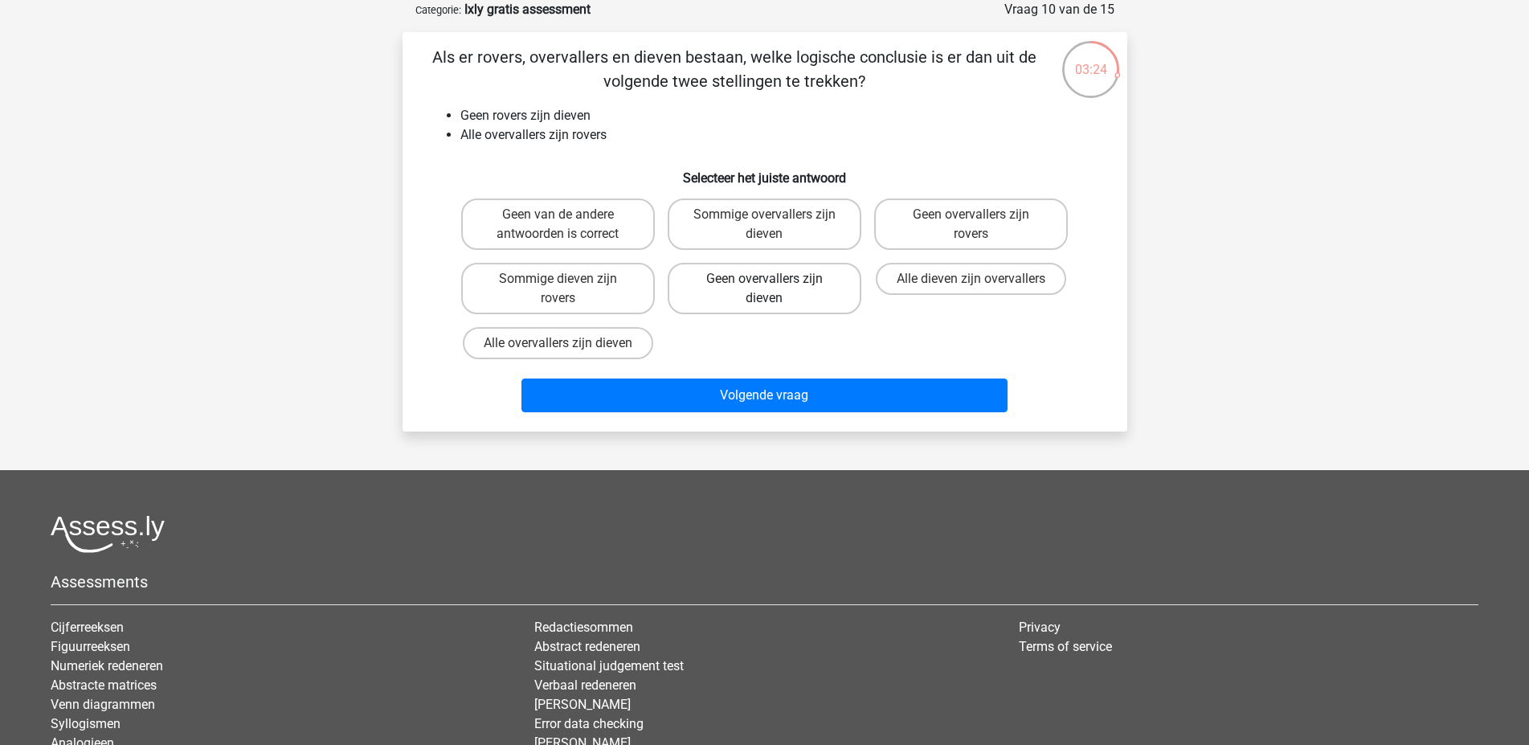
click at [716, 295] on label "Geen overvallers zijn dieven" at bounding box center [765, 288] width 194 height 51
click at [764, 289] on input "Geen overvallers zijn dieven" at bounding box center [769, 284] width 10 height 10
radio input "true"
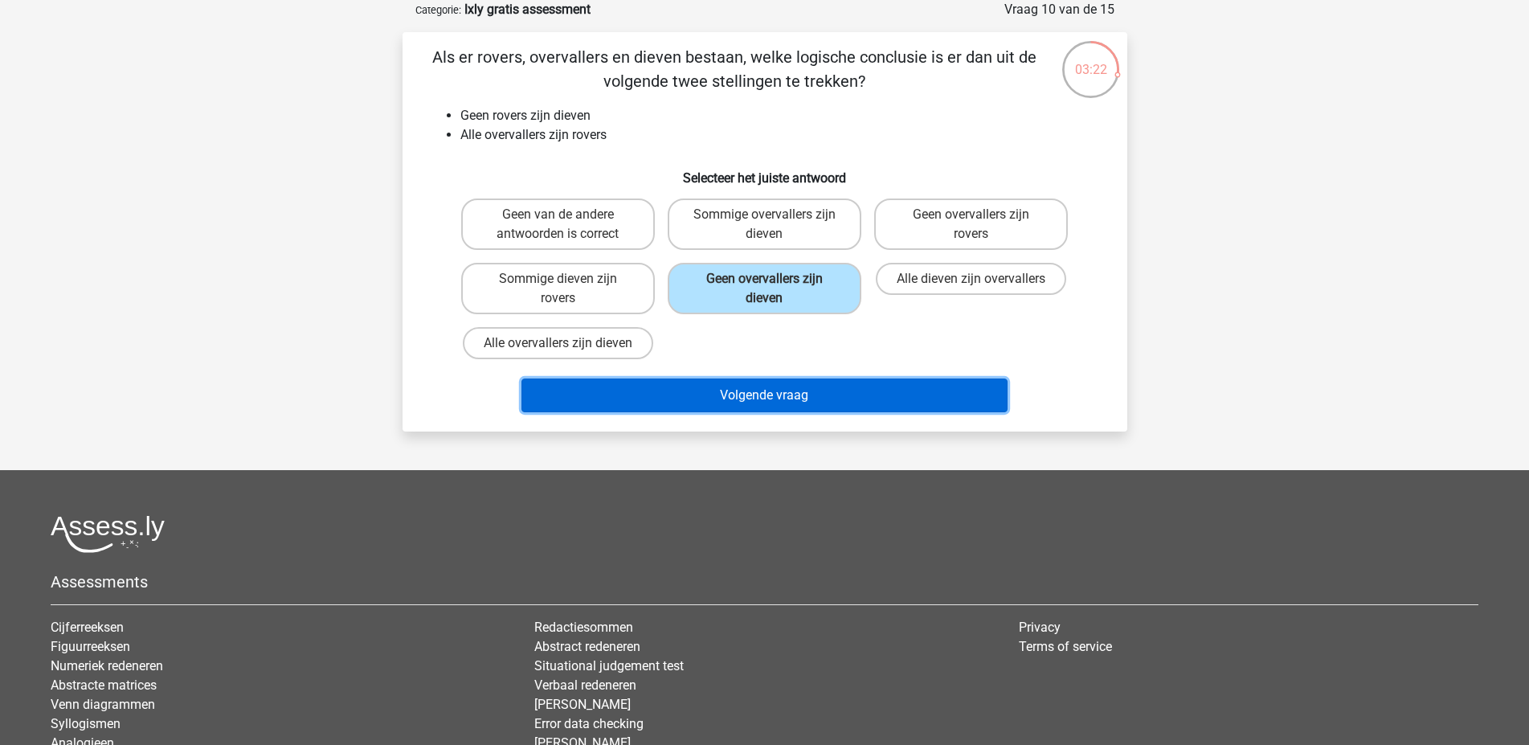
click at [706, 398] on button "Volgende vraag" at bounding box center [765, 396] width 486 height 34
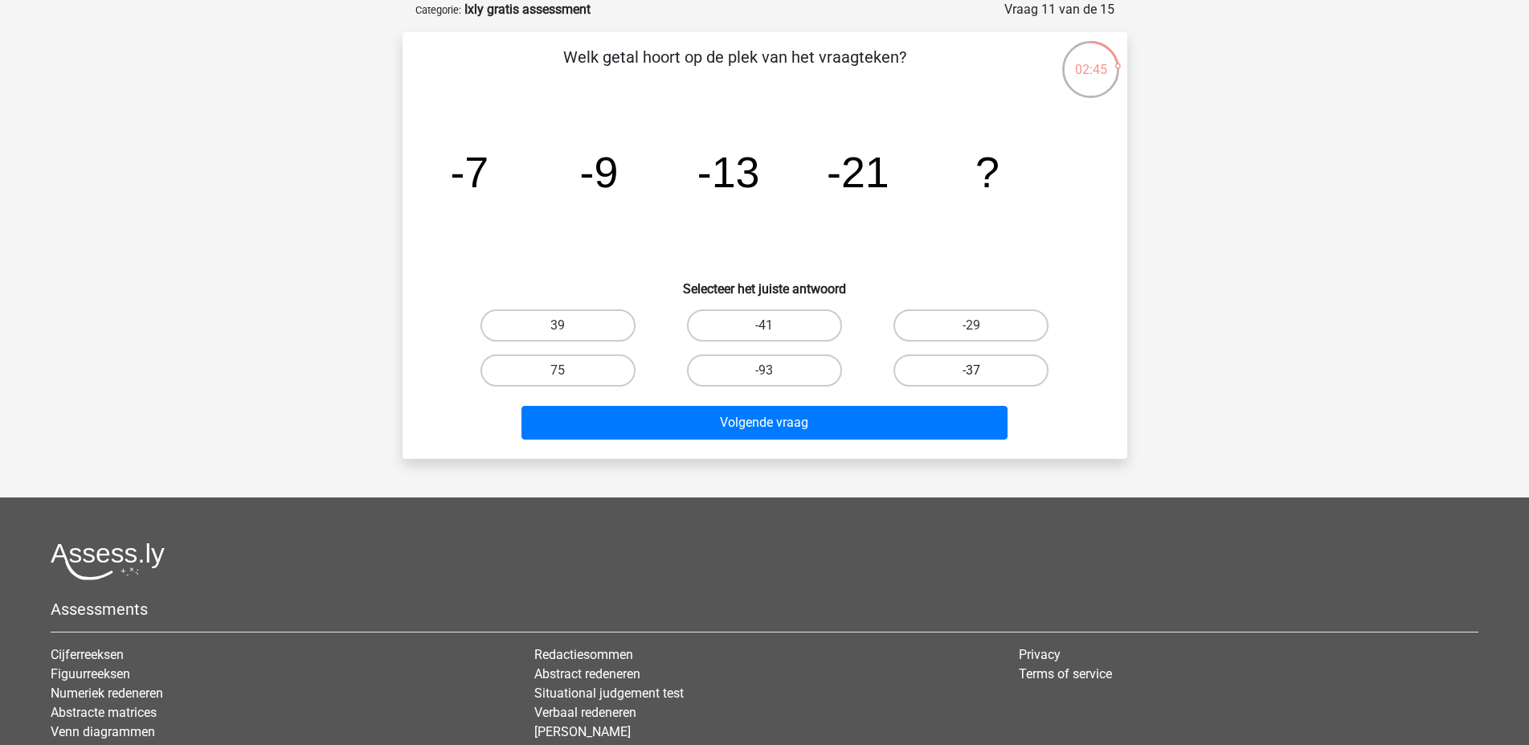
click at [938, 373] on label "-37" at bounding box center [971, 370] width 155 height 32
click at [972, 373] on input "-37" at bounding box center [977, 375] width 10 height 10
radio input "true"
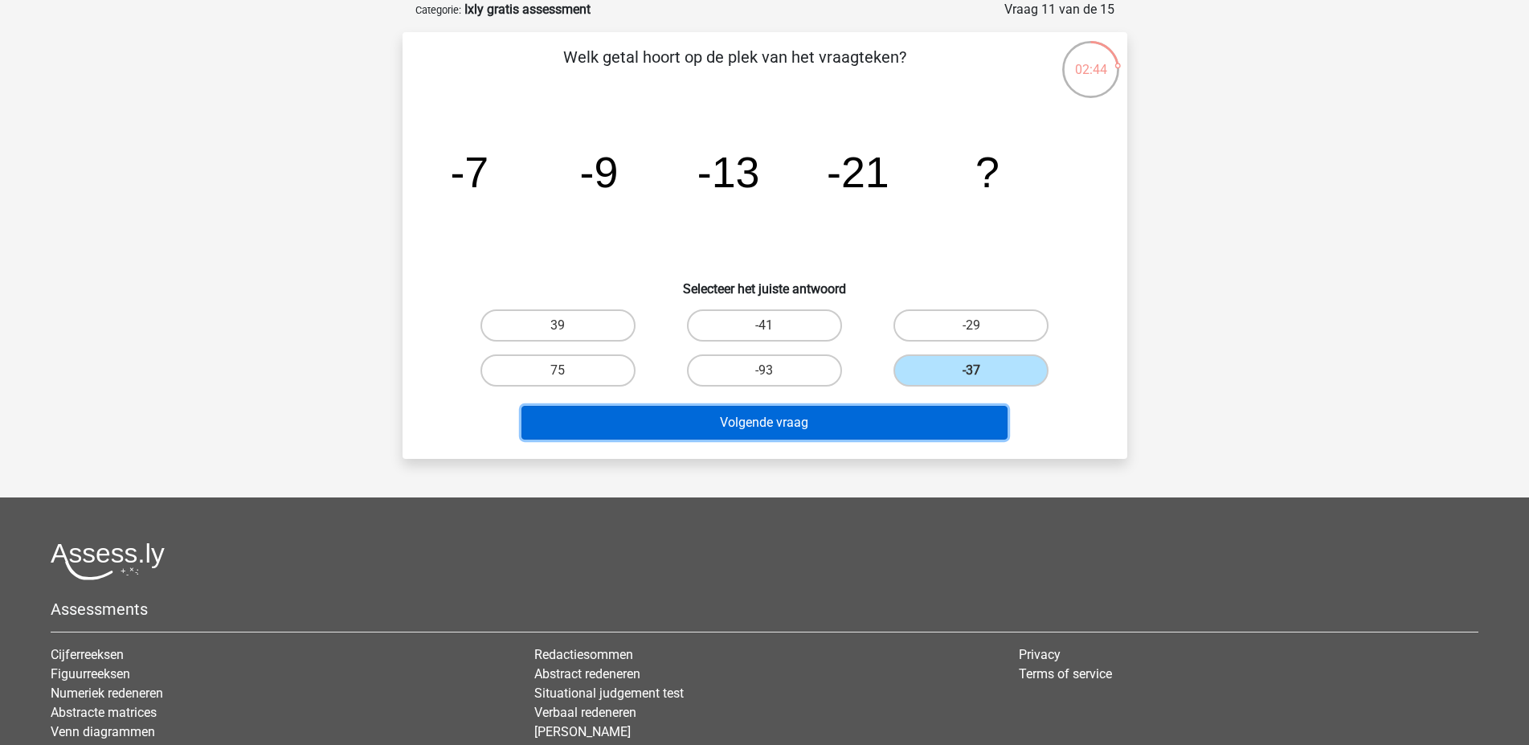
click at [901, 413] on button "Volgende vraag" at bounding box center [765, 423] width 486 height 34
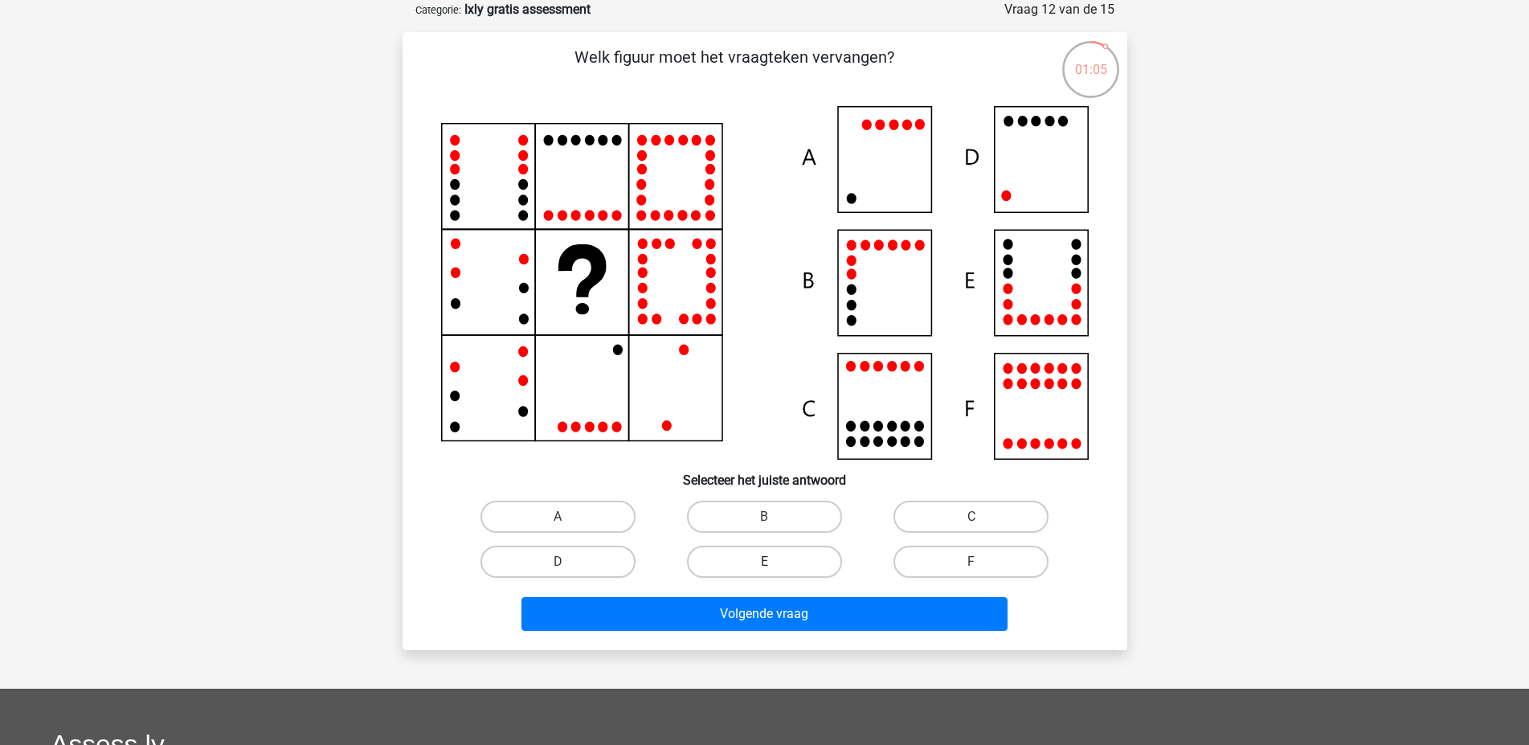
click at [778, 567] on label "E" at bounding box center [764, 562] width 155 height 32
click at [775, 567] on input "E" at bounding box center [769, 567] width 10 height 10
radio input "true"
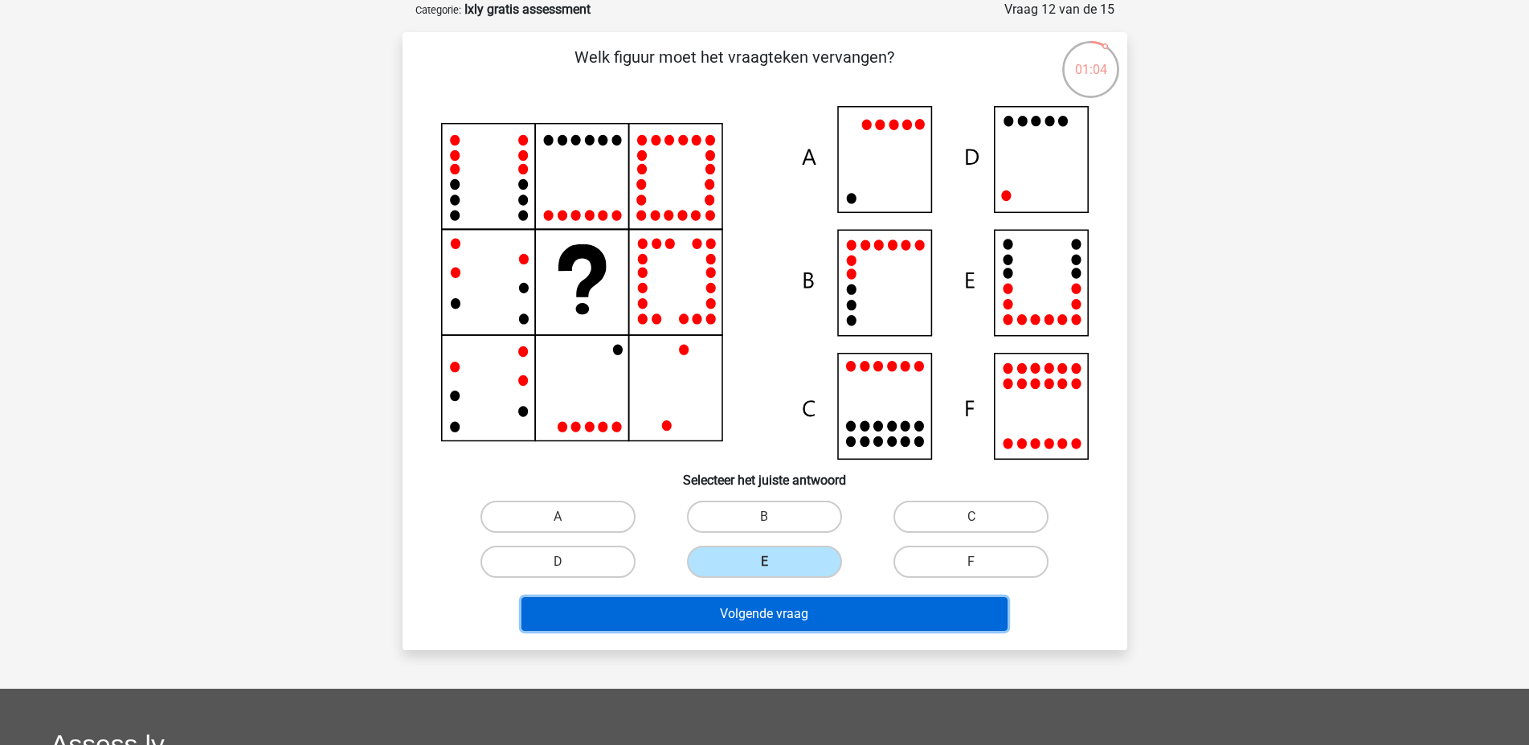
click at [781, 613] on button "Volgende vraag" at bounding box center [765, 614] width 486 height 34
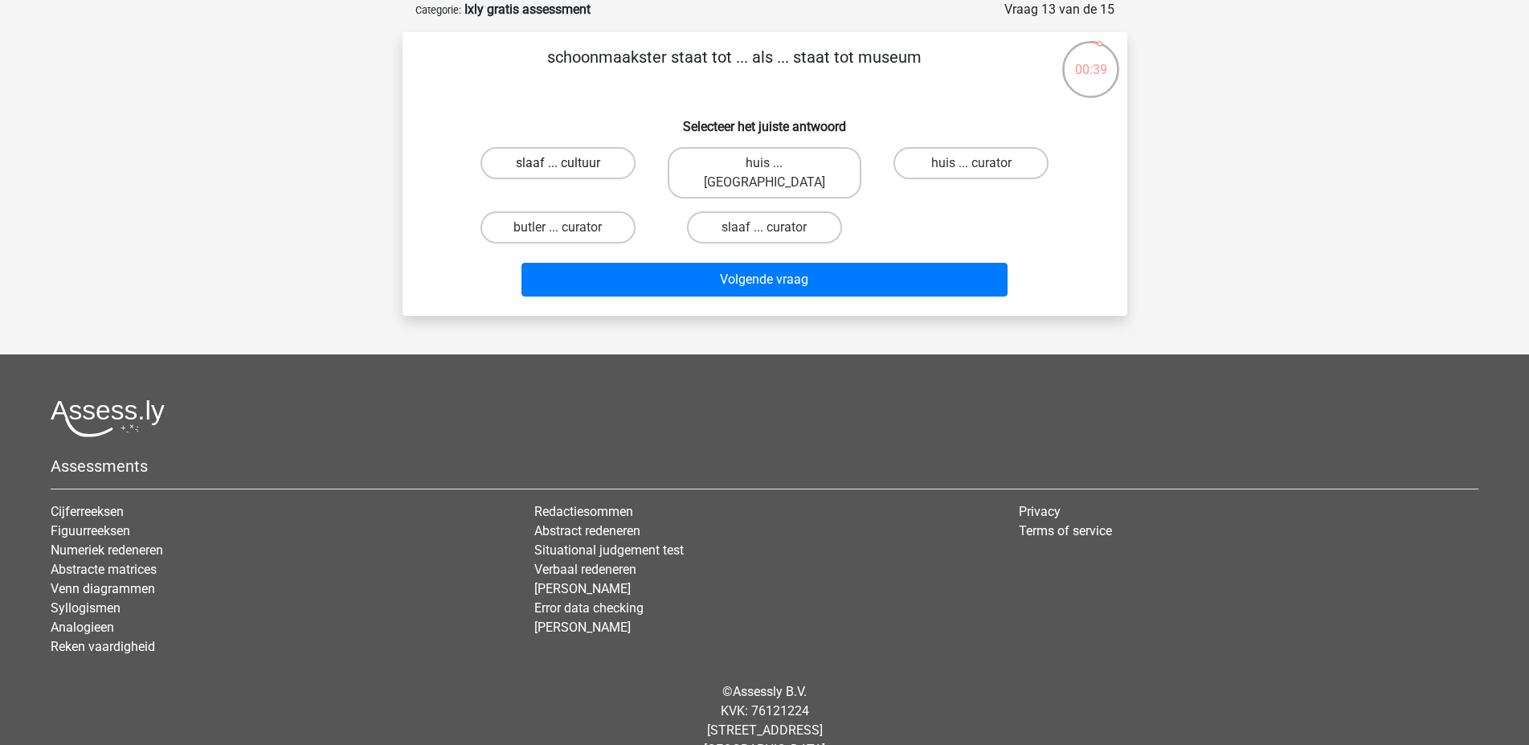
click at [614, 157] on label "slaaf ... cultuur" at bounding box center [558, 163] width 155 height 32
click at [568, 163] on input "slaaf ... cultuur" at bounding box center [563, 168] width 10 height 10
radio input "true"
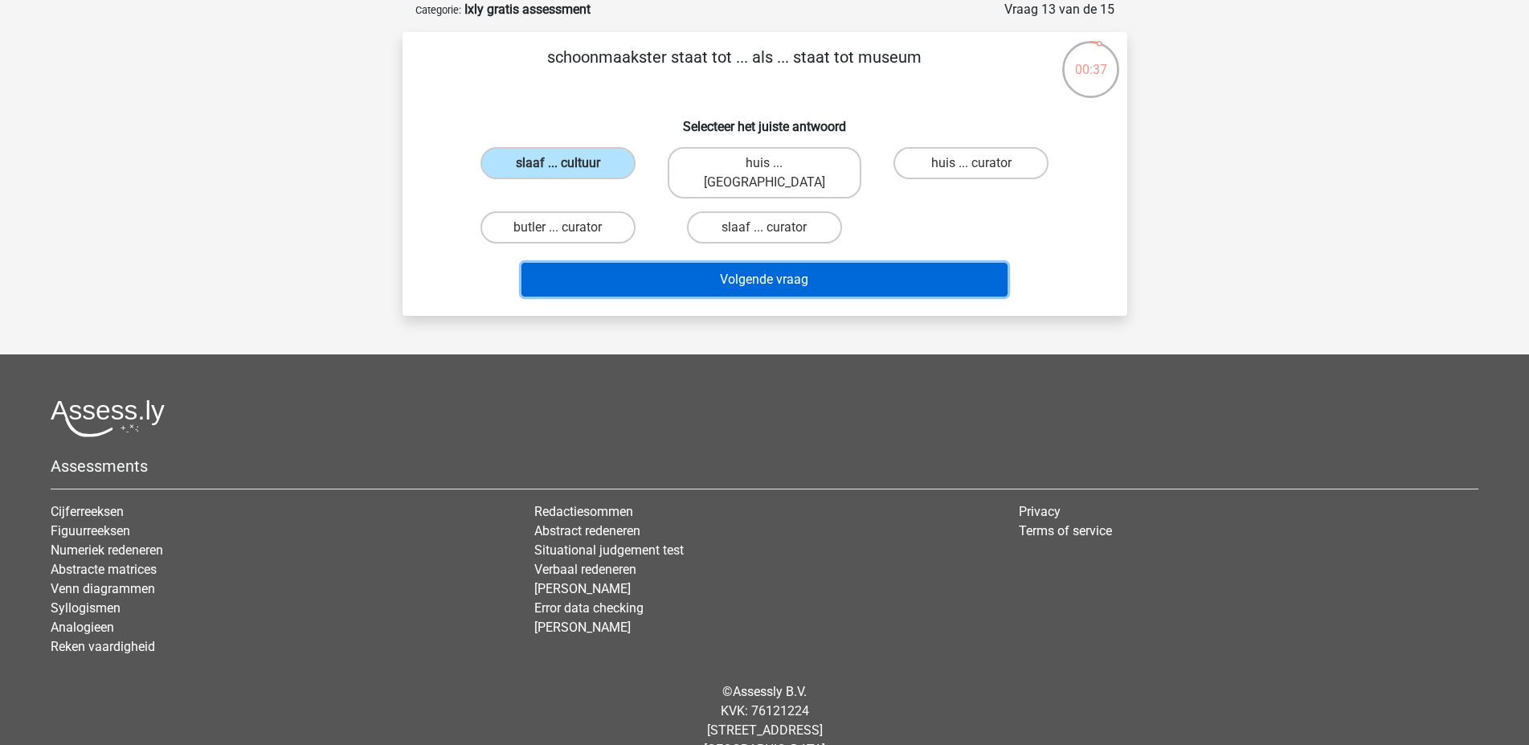
click at [735, 272] on button "Volgende vraag" at bounding box center [765, 280] width 486 height 34
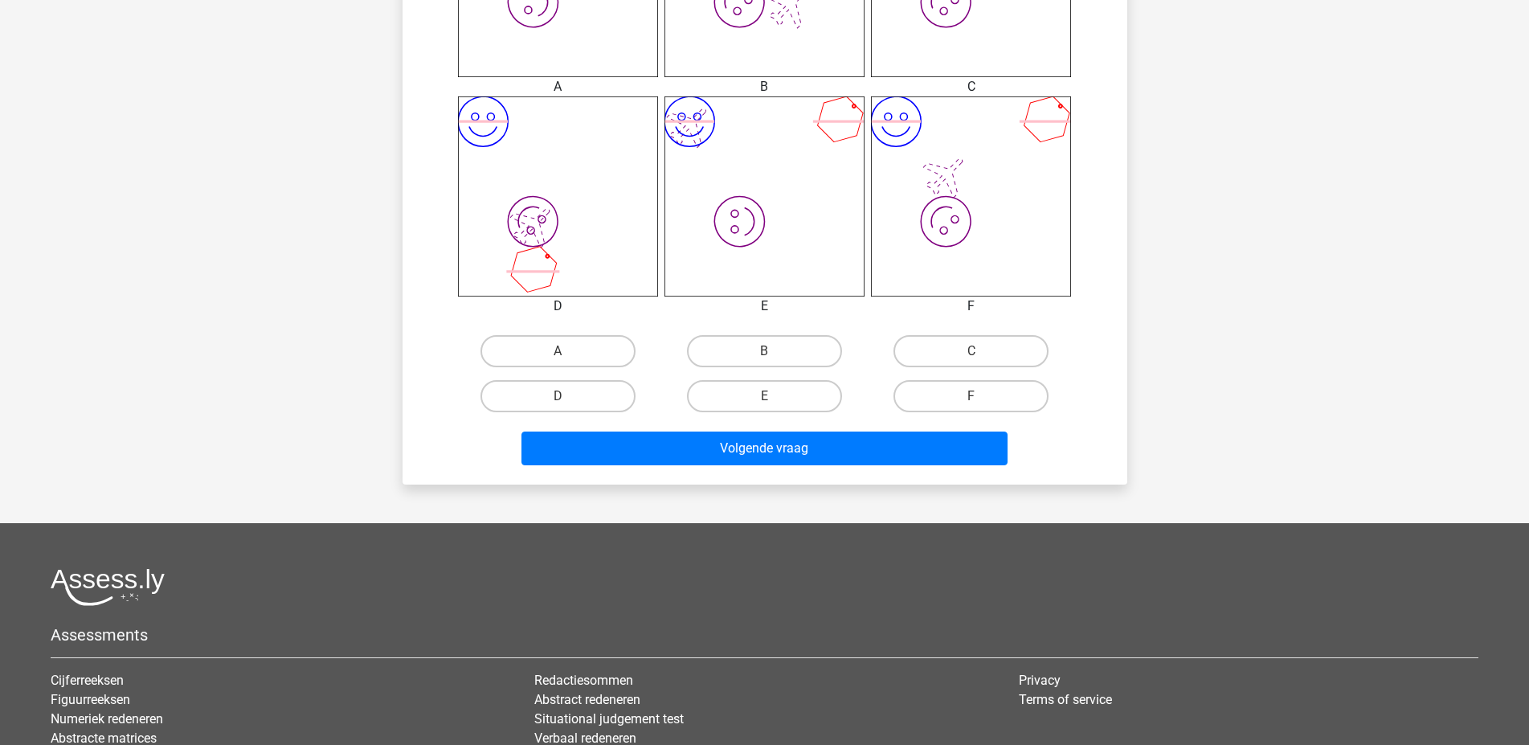
scroll to position [956, 0]
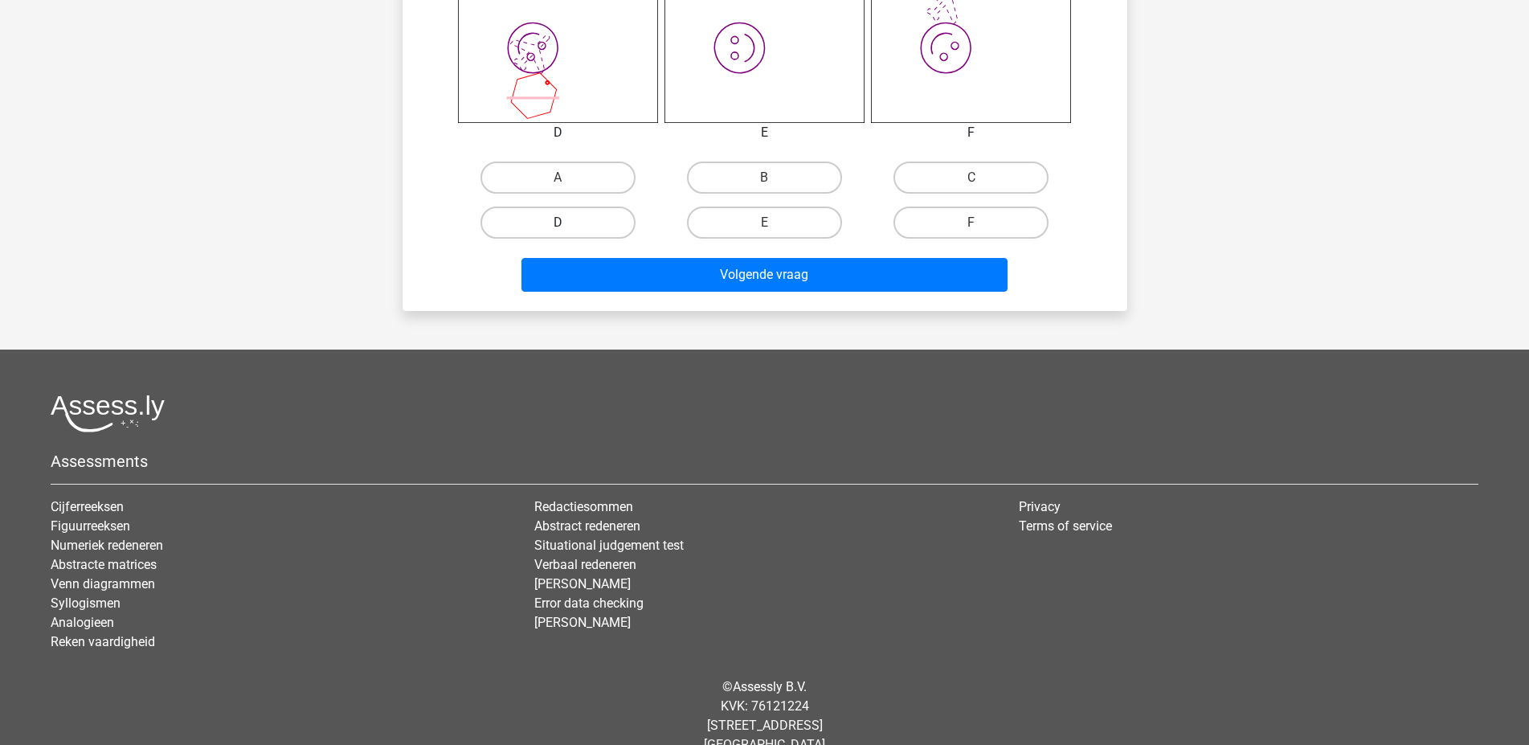
click at [584, 227] on label "D" at bounding box center [558, 223] width 155 height 32
click at [568, 227] on input "D" at bounding box center [563, 228] width 10 height 10
radio input "true"
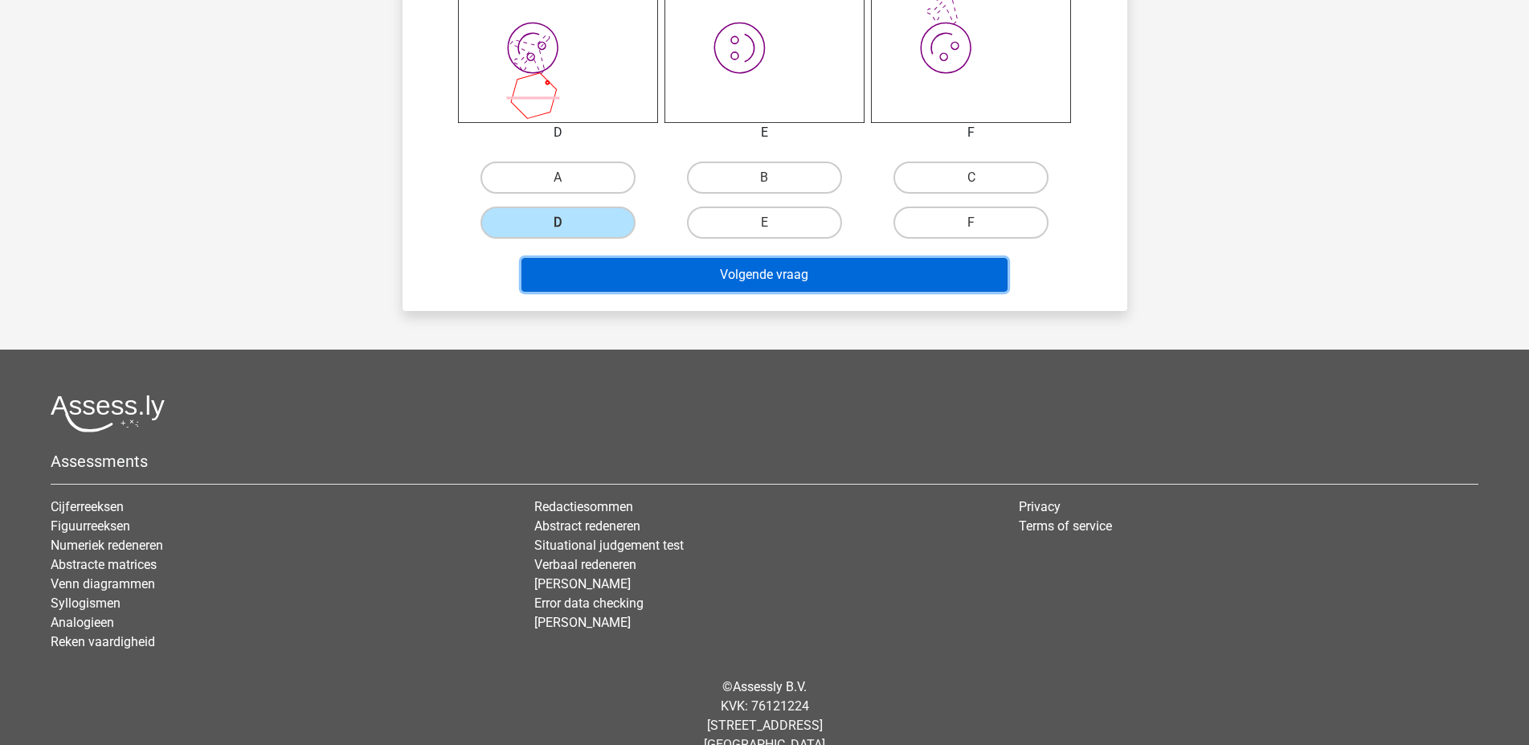
click at [726, 278] on button "Volgende vraag" at bounding box center [765, 275] width 486 height 34
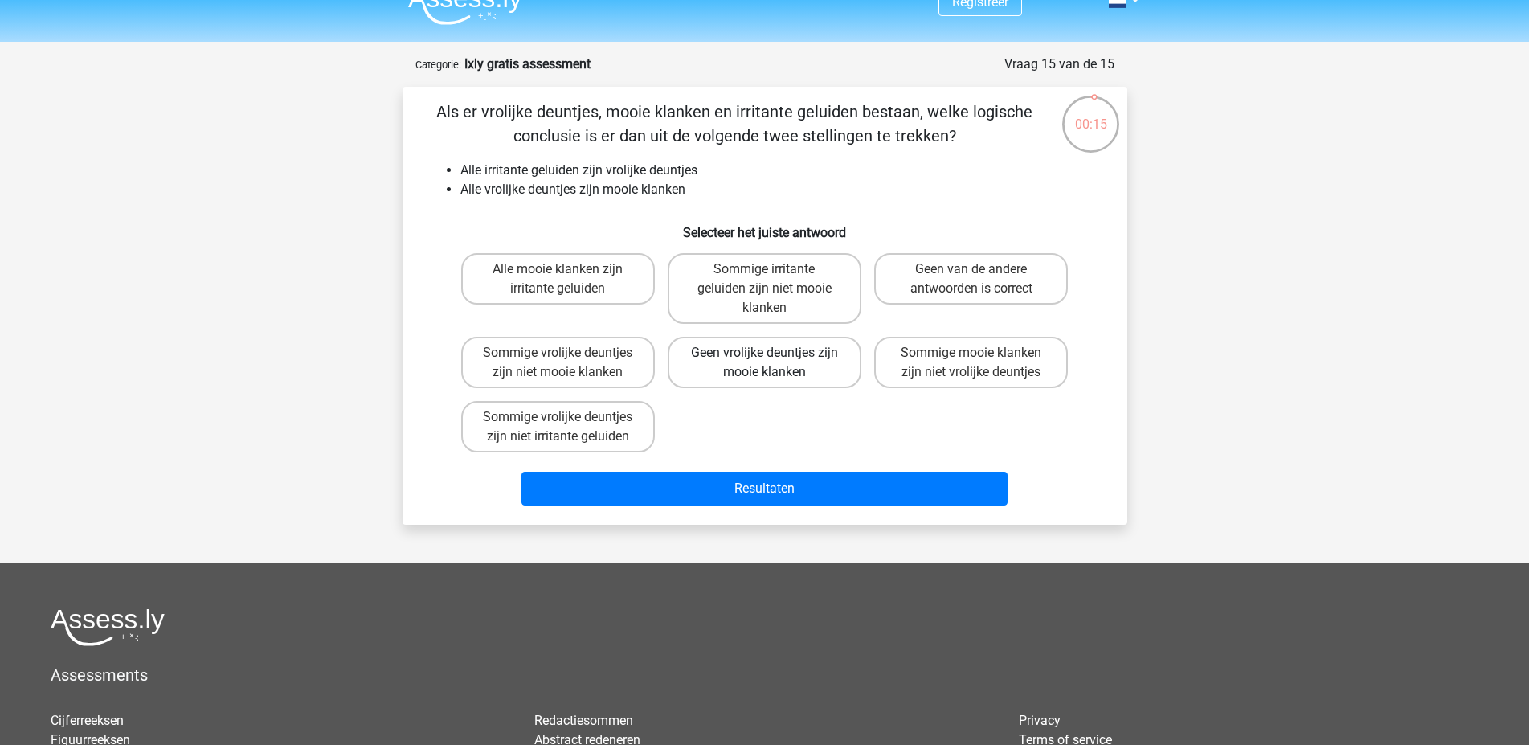
scroll to position [0, 0]
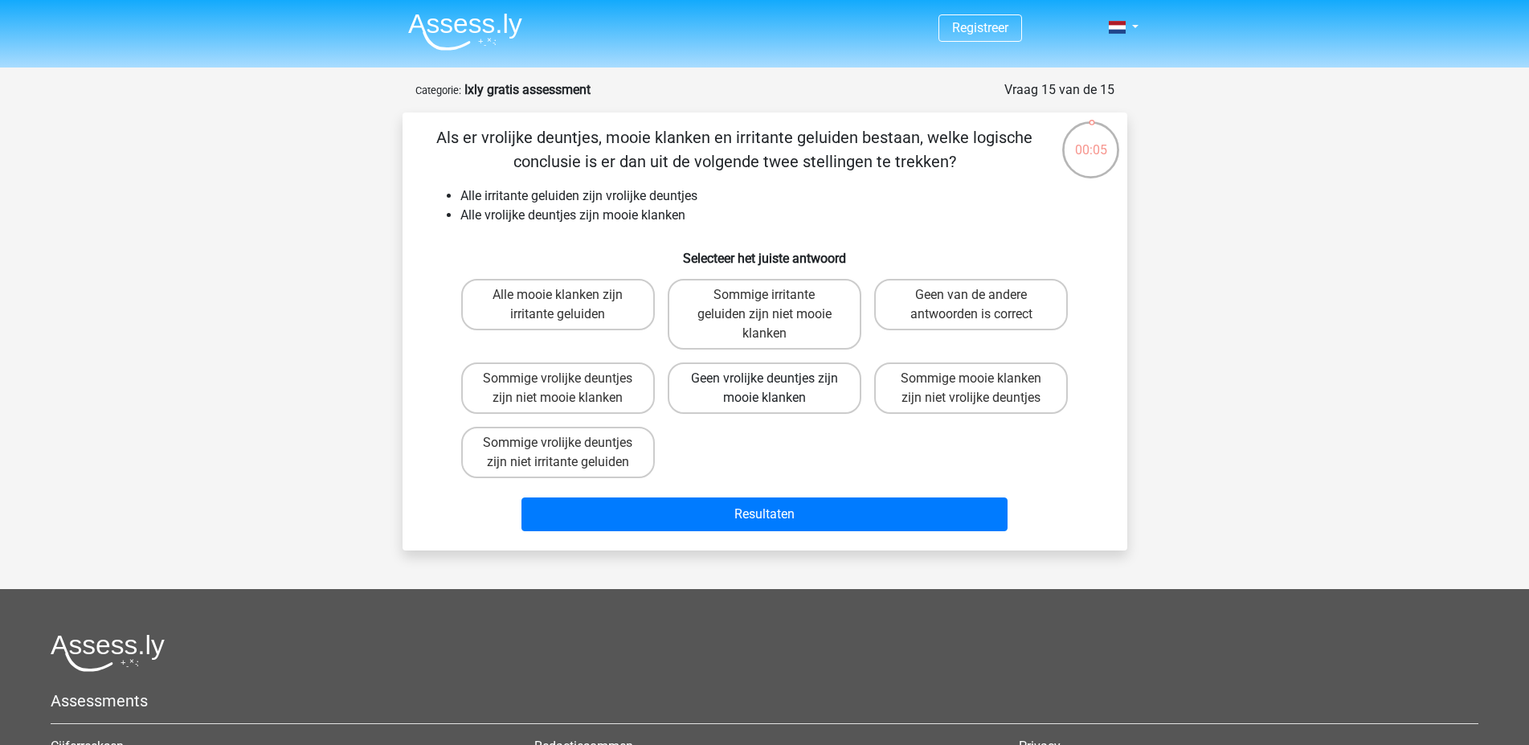
click at [753, 401] on label "Geen vrolijke deuntjes zijn mooie klanken" at bounding box center [765, 387] width 194 height 51
click at [764, 389] on input "Geen vrolijke deuntjes zijn mooie klanken" at bounding box center [769, 384] width 10 height 10
radio input "true"
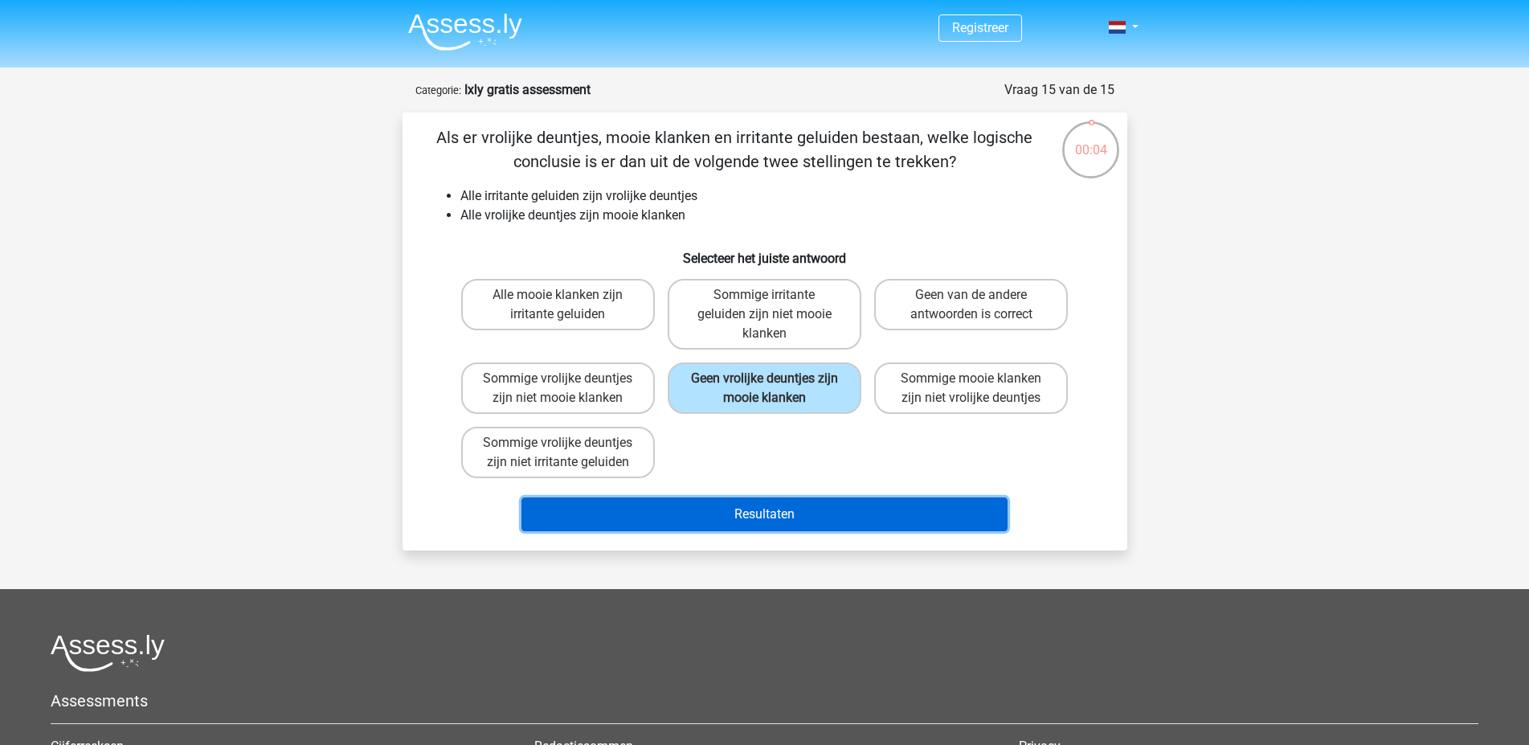
click at [746, 520] on button "Resultaten" at bounding box center [765, 514] width 486 height 34
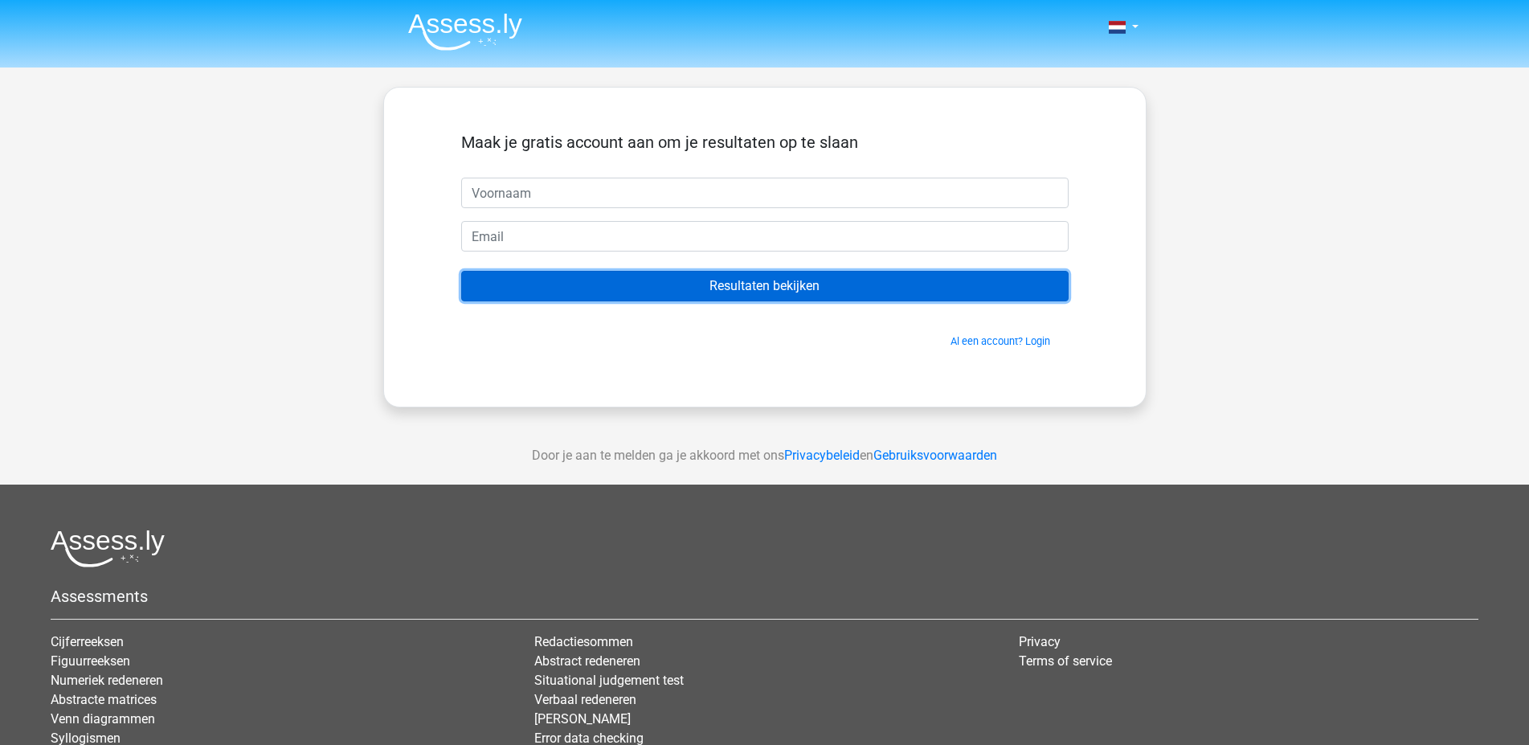
click at [791, 279] on input "Resultaten bekijken" at bounding box center [765, 286] width 608 height 31
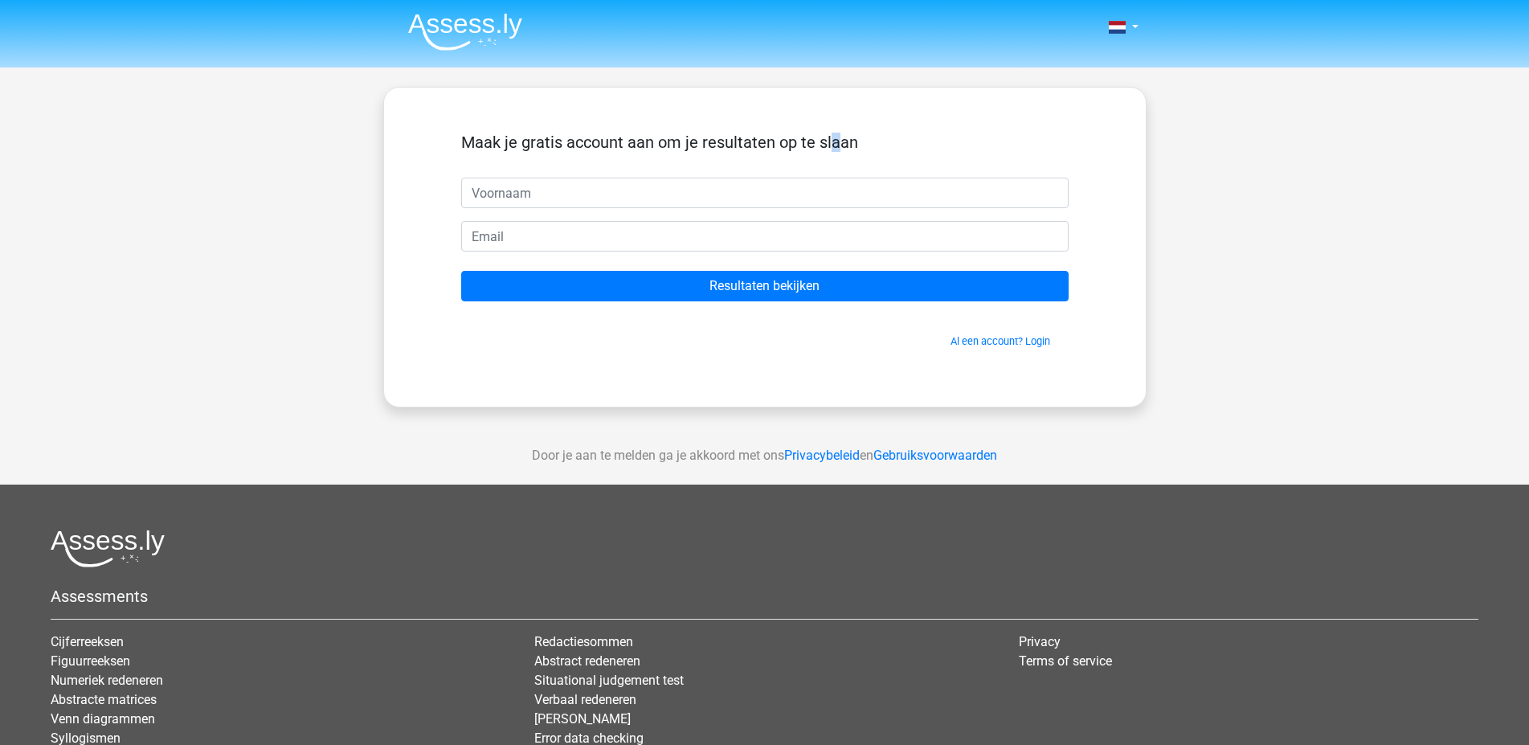
click at [693, 166] on div "Maak je gratis account aan om je resultaten op te slaan" at bounding box center [765, 155] width 608 height 45
click at [1373, 152] on div "Nederlands English" at bounding box center [764, 454] width 1529 height 909
